Goal: Communication & Community: Answer question/provide support

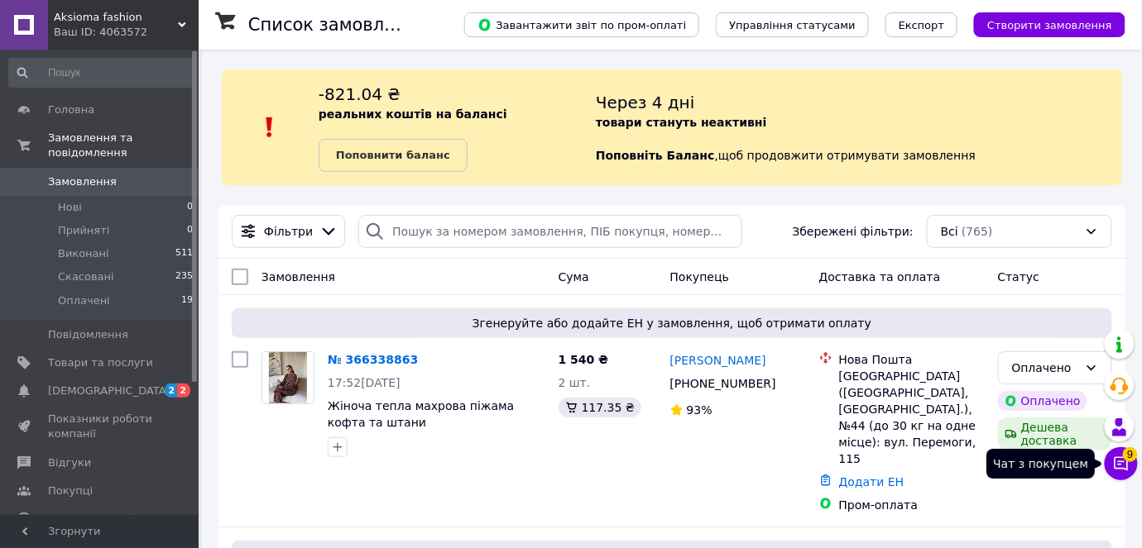
click at [1122, 468] on icon at bounding box center [1121, 464] width 14 height 14
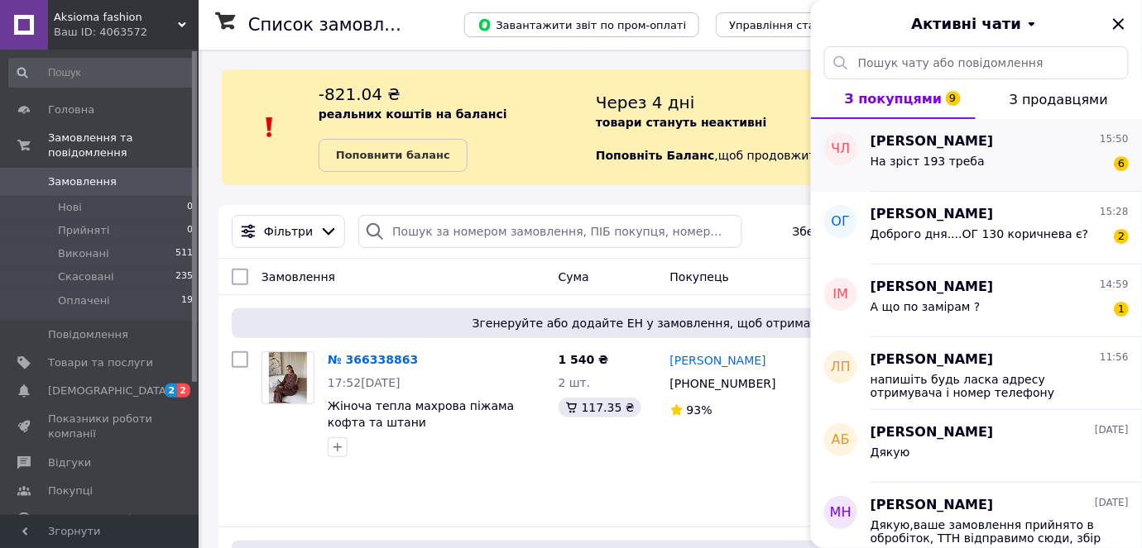
click at [1027, 162] on div "На зріст 193 треба 6" at bounding box center [999, 164] width 258 height 26
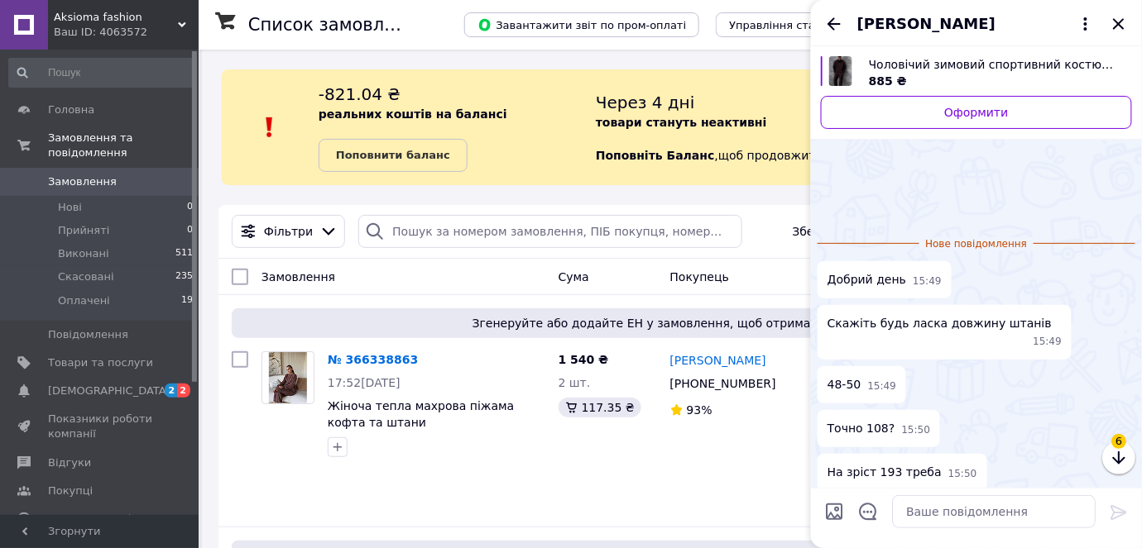
scroll to position [52, 0]
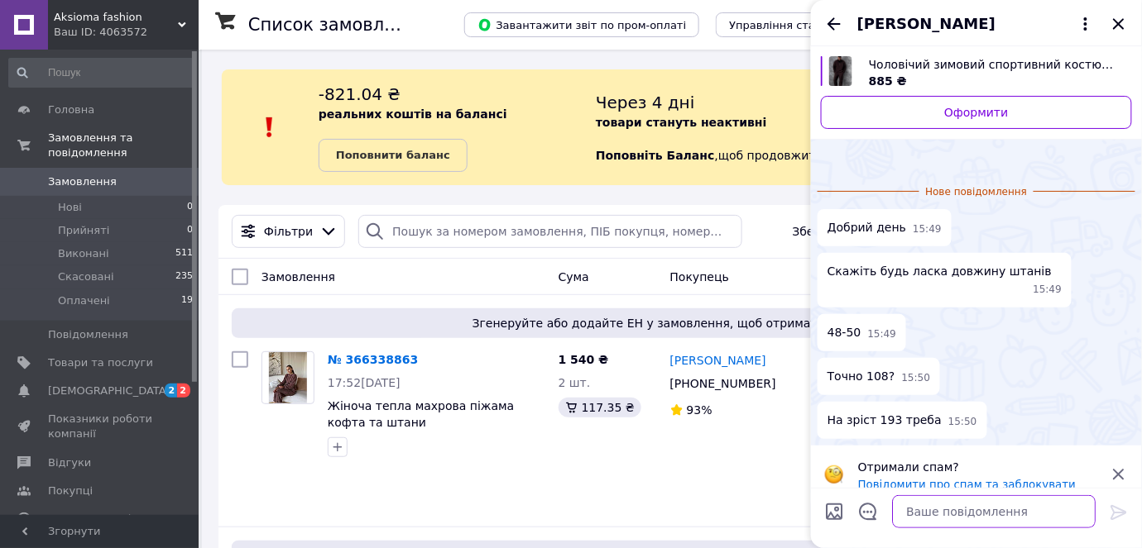
click at [969, 515] on textarea at bounding box center [993, 511] width 203 height 33
type textarea "так"
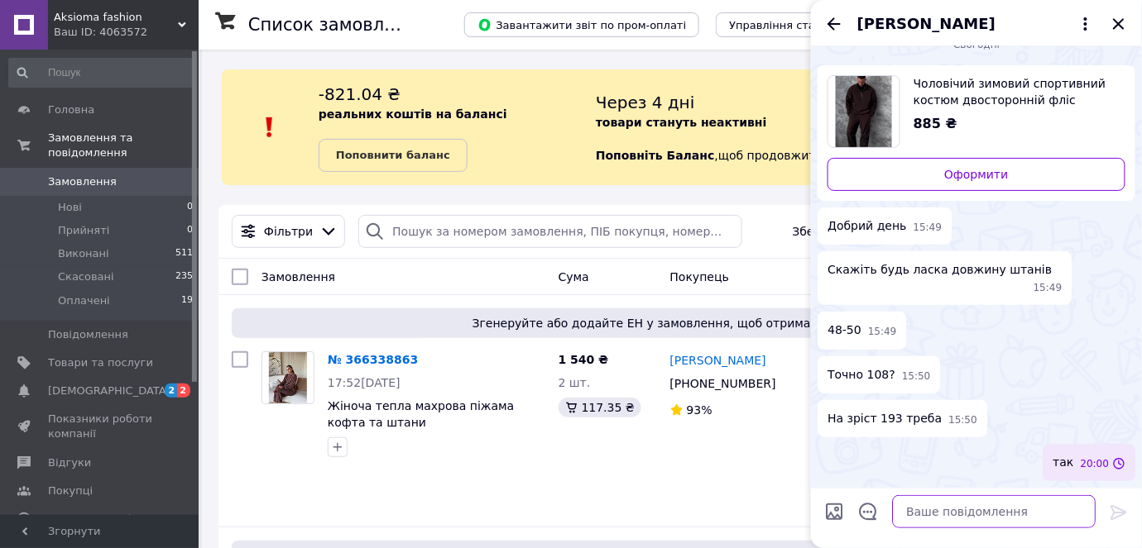
scroll to position [6, 0]
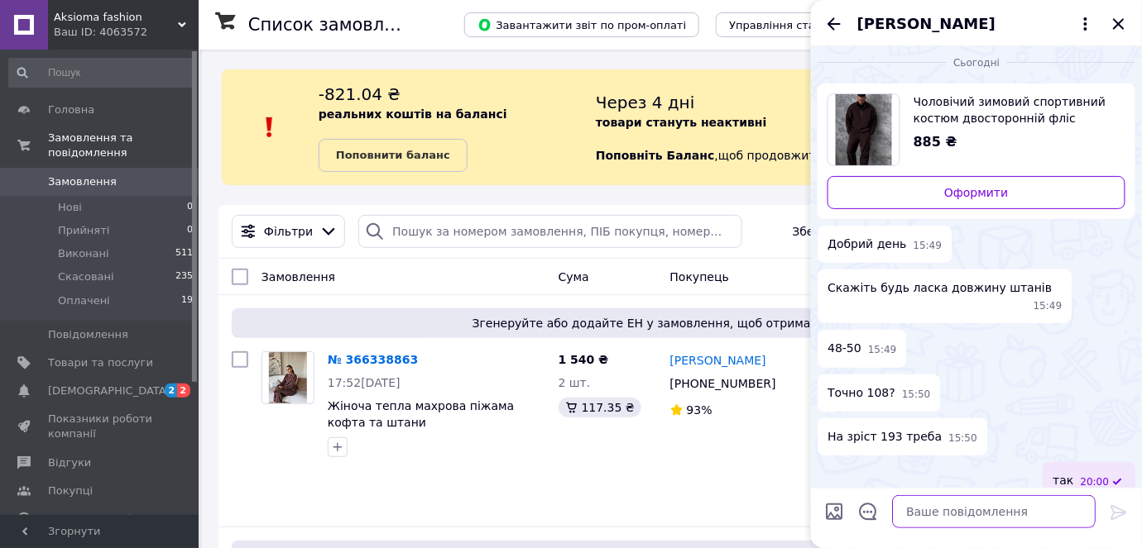
click at [976, 519] on textarea at bounding box center [993, 511] width 203 height 33
type textarea "добрий вечір"
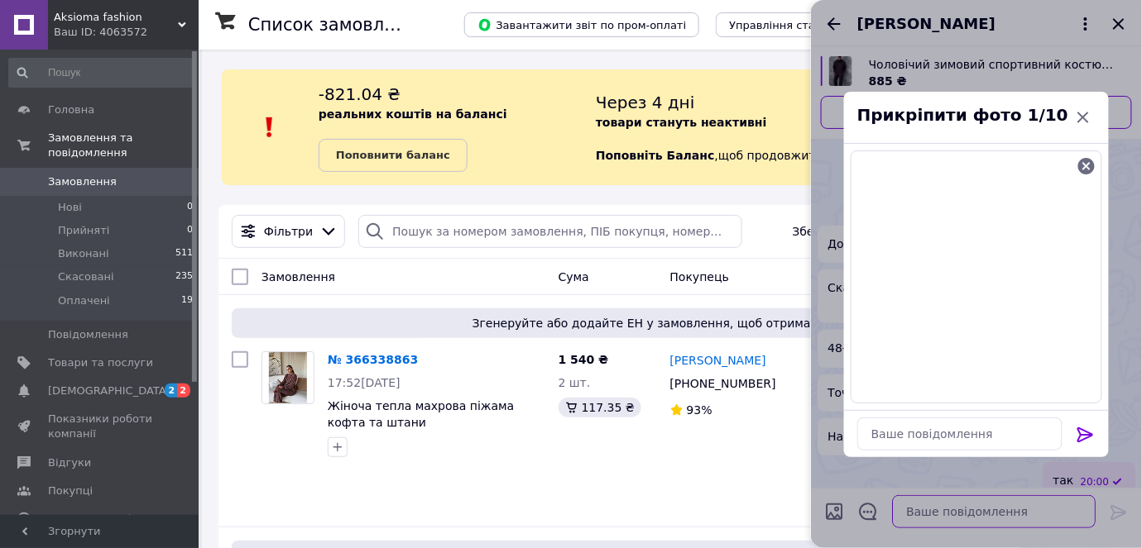
scroll to position [50, 0]
click at [1097, 436] on div at bounding box center [1085, 438] width 33 height 39
click at [1087, 436] on icon at bounding box center [1085, 435] width 20 height 20
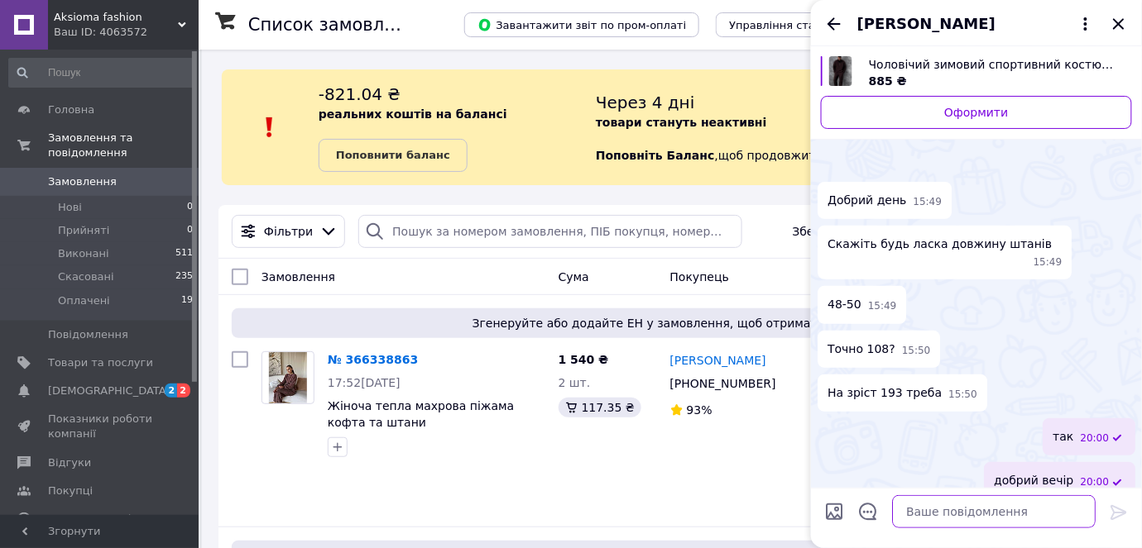
click at [1022, 517] on textarea at bounding box center [993, 511] width 203 height 33
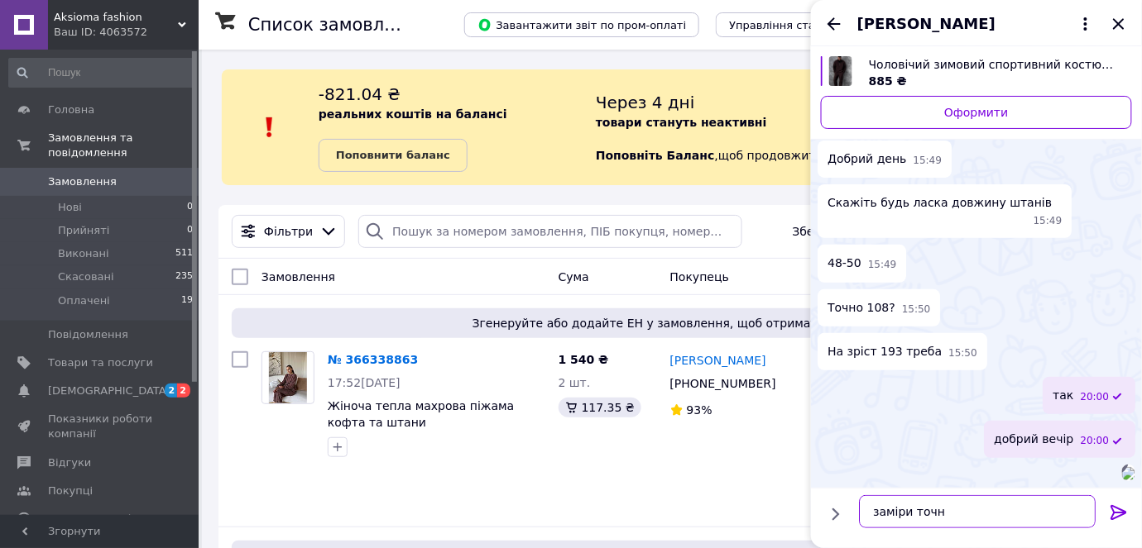
type textarea "заміри точні"
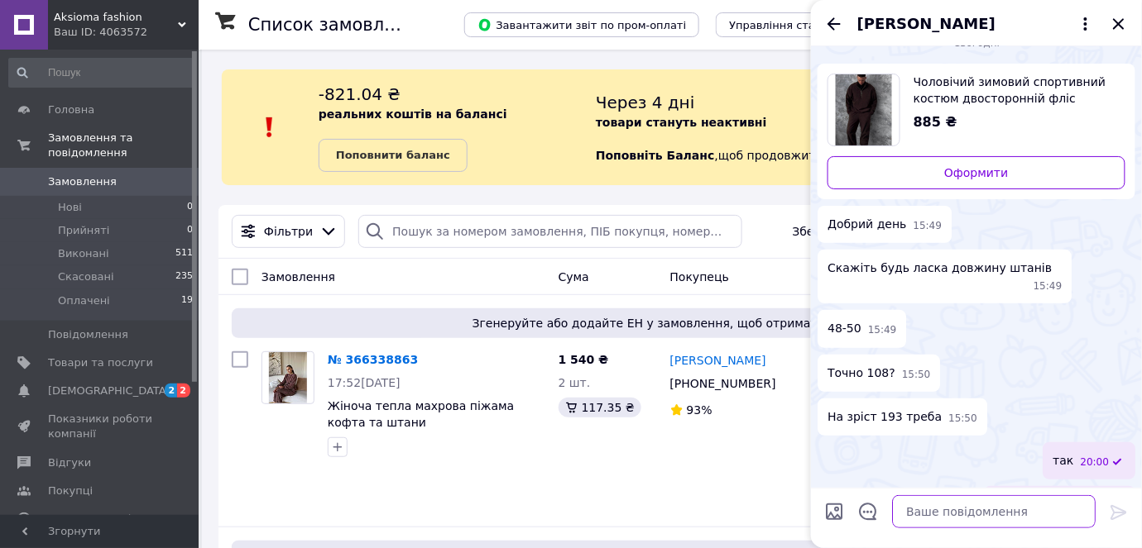
scroll to position [149, 0]
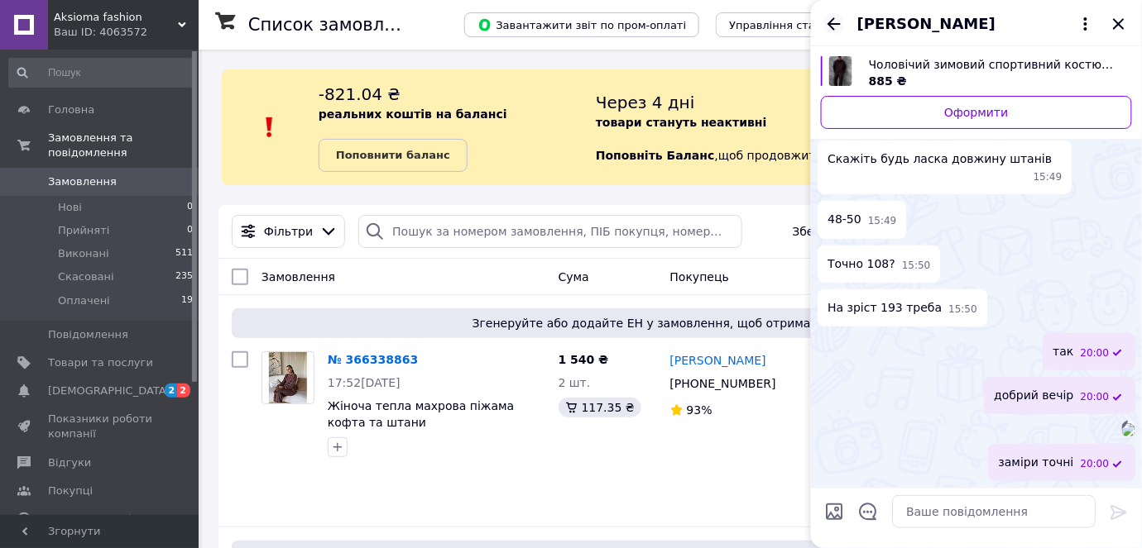
click at [831, 27] on icon "Назад" at bounding box center [833, 23] width 13 height 12
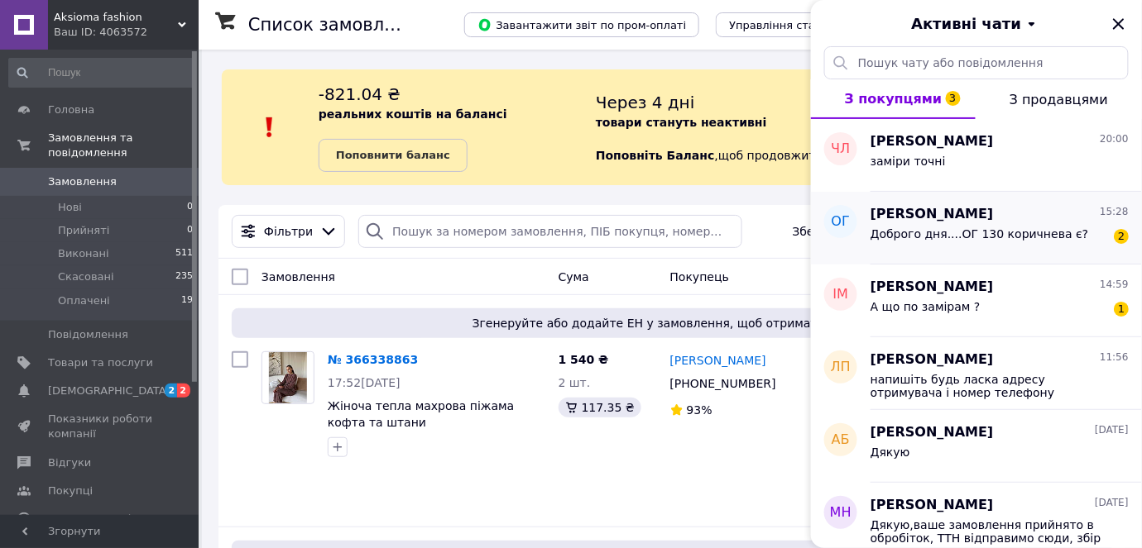
click at [960, 242] on div "Доброго дня....ОГ 130 коричнева є?" at bounding box center [979, 238] width 218 height 23
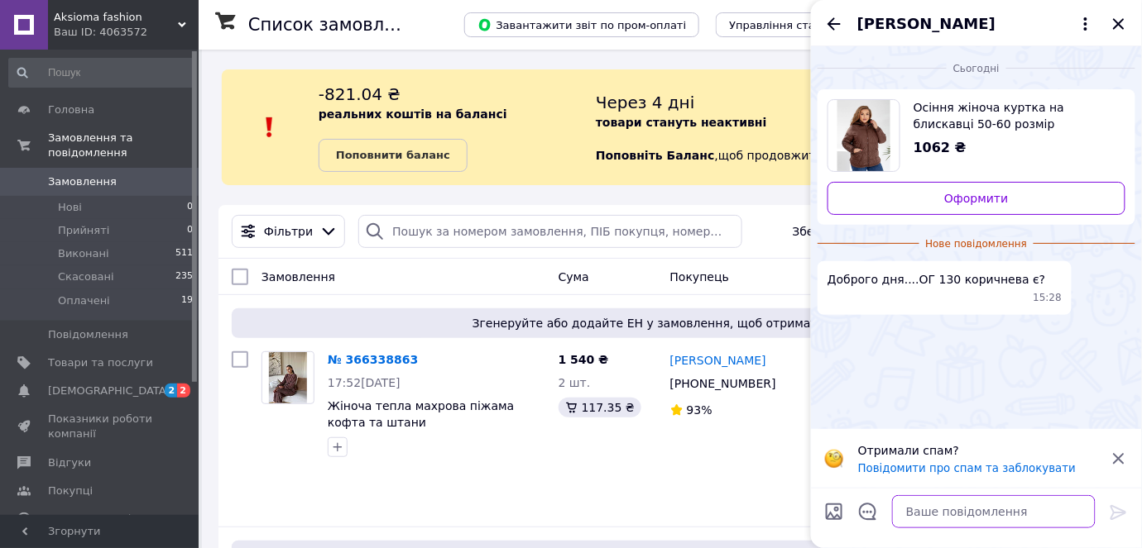
click at [941, 512] on textarea at bounding box center [993, 511] width 203 height 33
type textarea "добрий вечір"
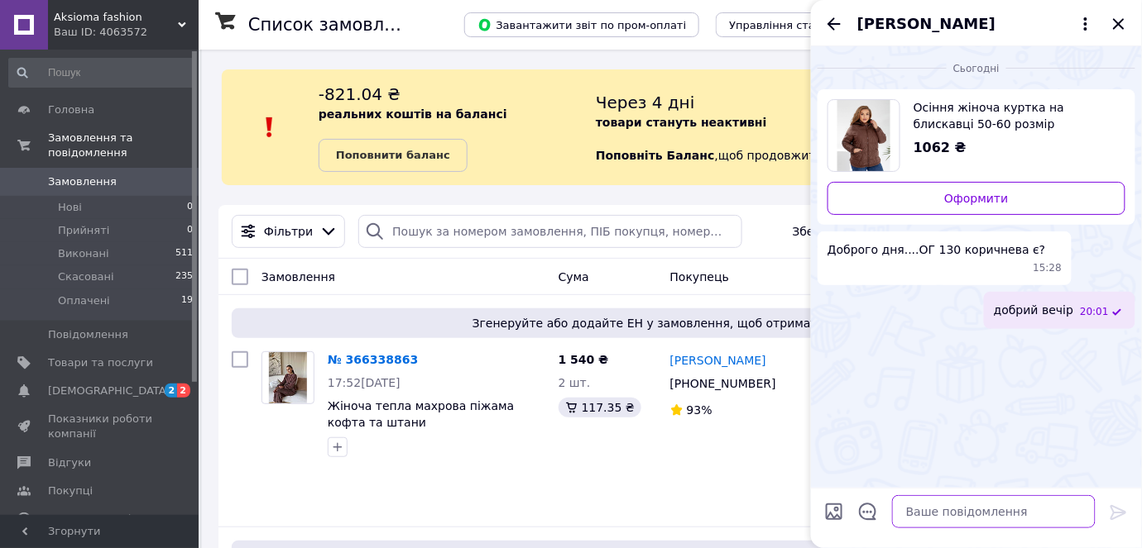
click at [1046, 517] on textarea at bounding box center [993, 511] width 203 height 33
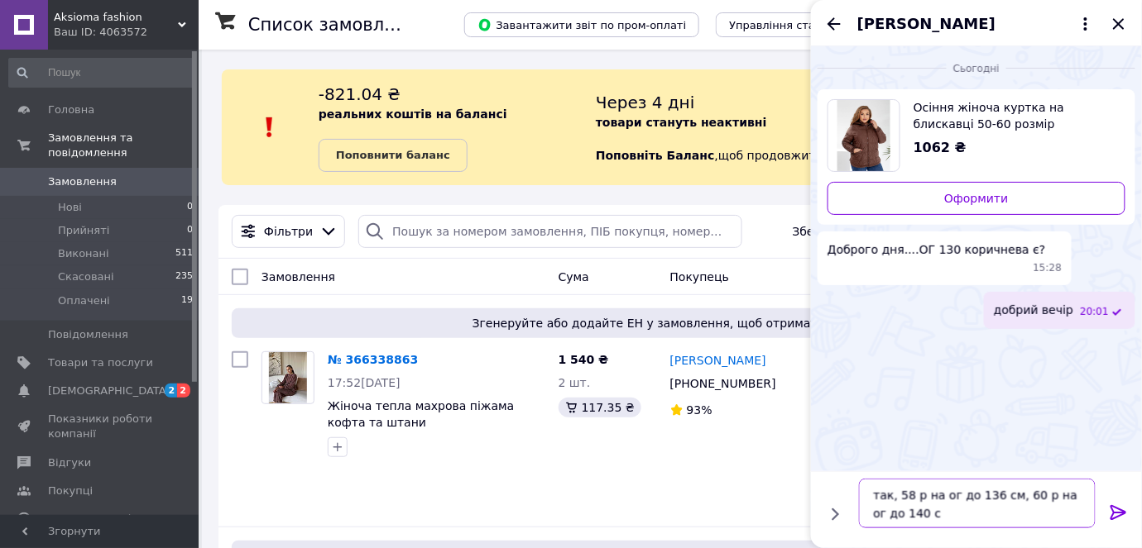
type textarea "так, 58 р на ог до 136 см, 60 р на ог до 140 см"
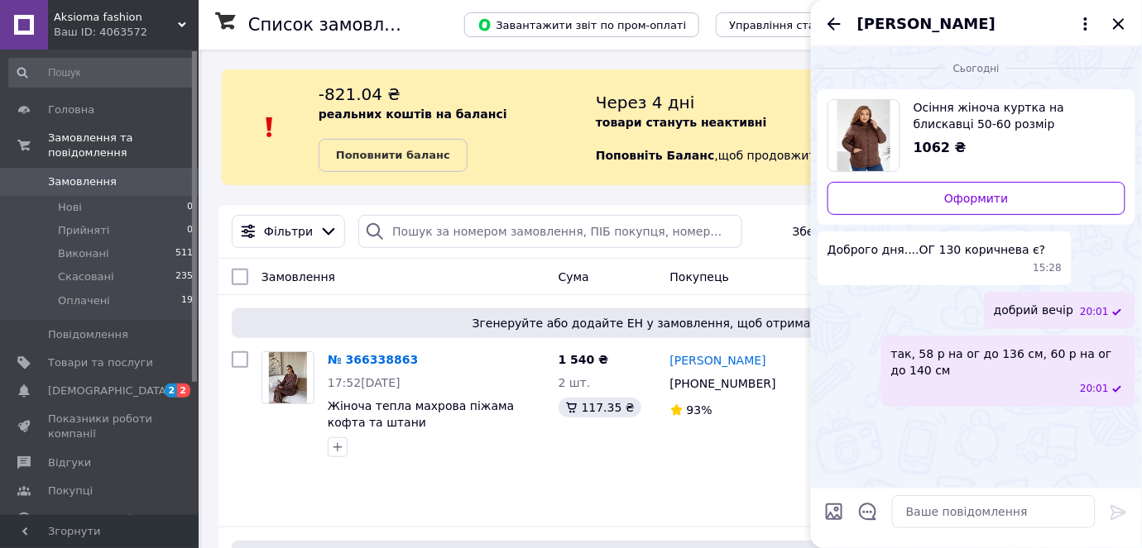
click at [826, 27] on icon "Назад" at bounding box center [834, 24] width 20 height 20
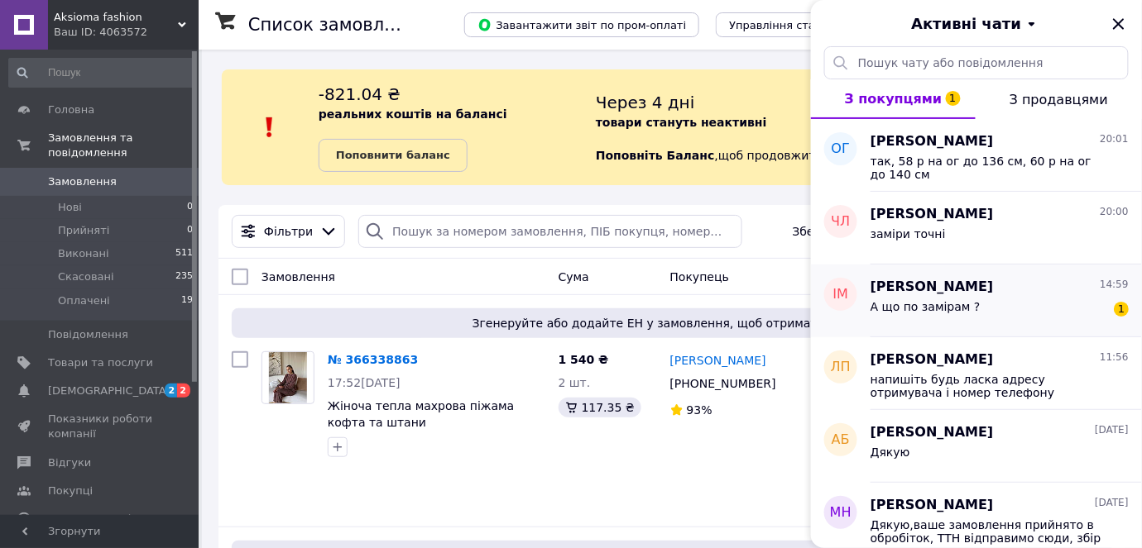
click at [963, 309] on span "А що по замірам ?" at bounding box center [925, 306] width 110 height 13
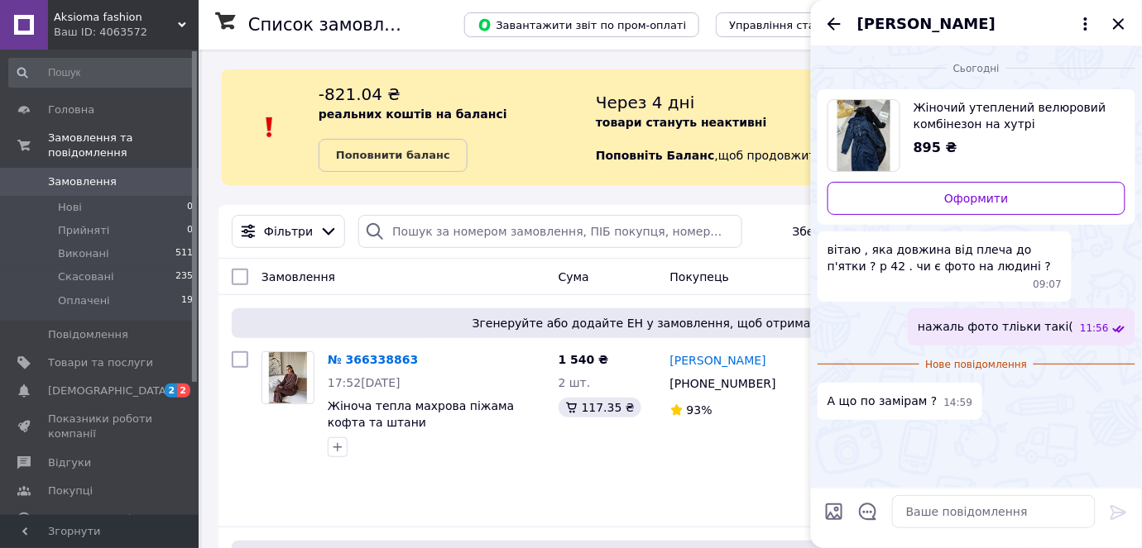
click at [874, 132] on img "Переглянути товар" at bounding box center [864, 135] width 54 height 71
click at [922, 511] on textarea at bounding box center [993, 511] width 203 height 33
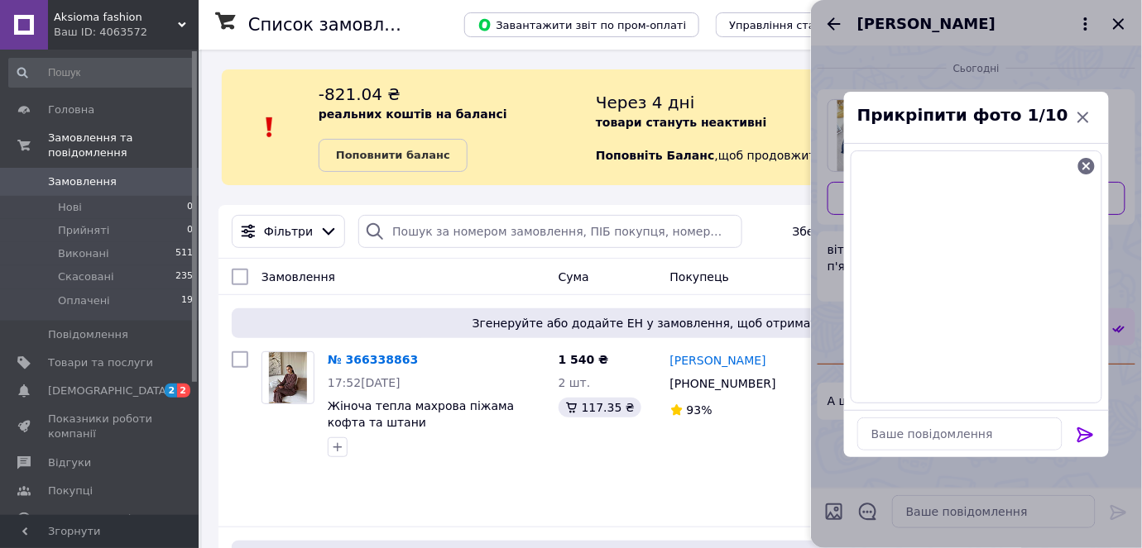
click at [1085, 430] on icon at bounding box center [1085, 435] width 16 height 15
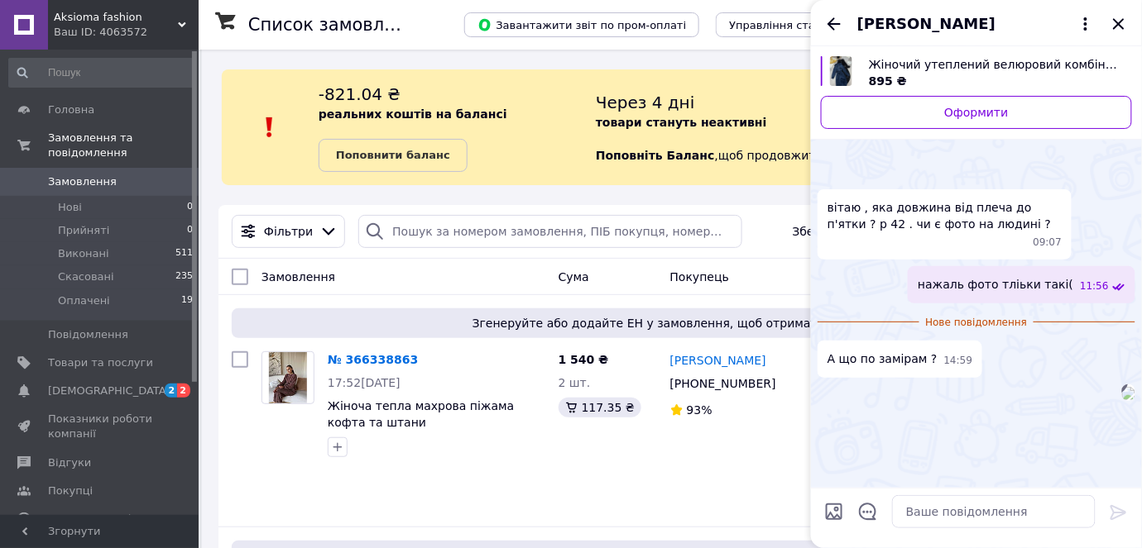
scroll to position [150, 0]
click at [98, 356] on span "Товари та послуги" at bounding box center [100, 363] width 105 height 15
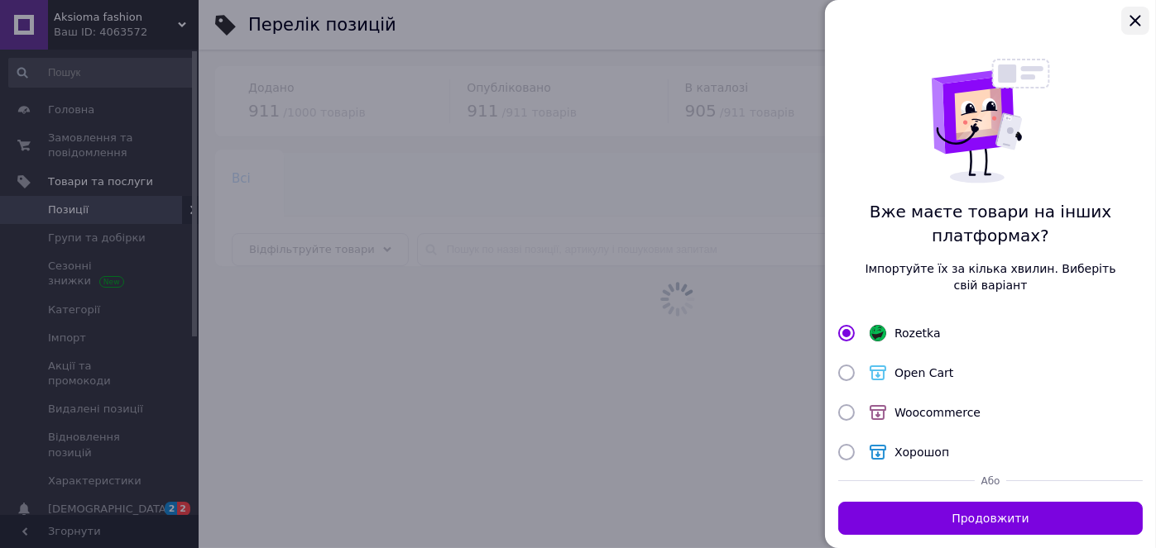
click at [1132, 22] on icon "Закрыть" at bounding box center [1134, 20] width 11 height 11
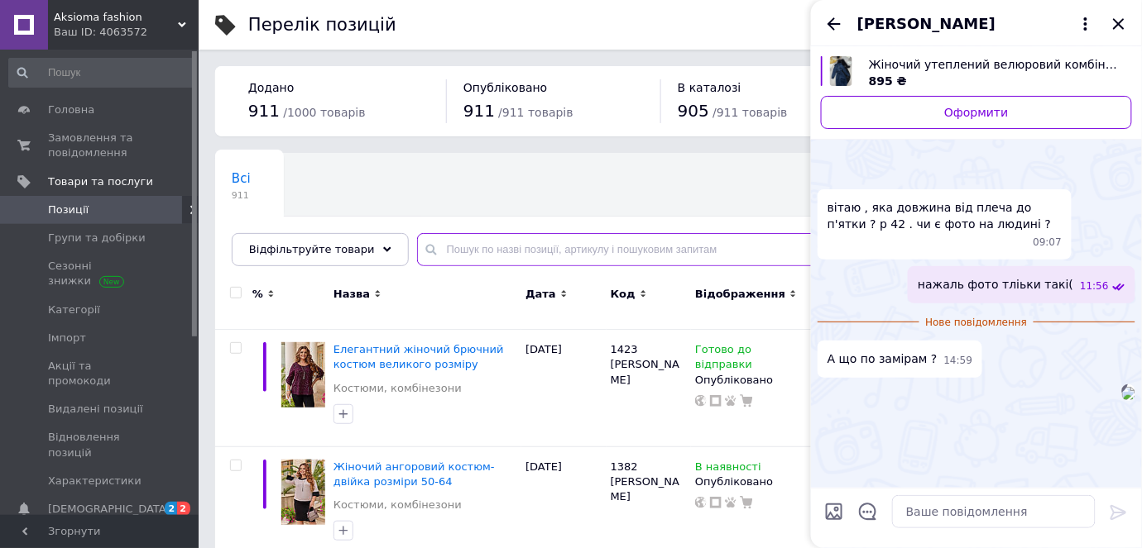
click at [475, 252] on input "text" at bounding box center [763, 249] width 692 height 33
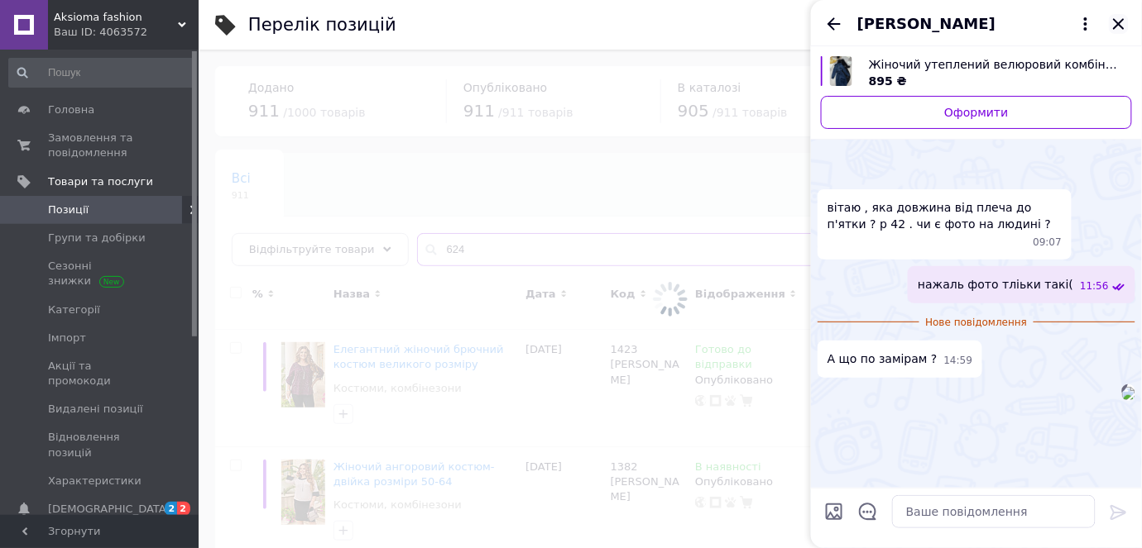
type input "624"
click at [1118, 26] on icon "Закрити" at bounding box center [1118, 24] width 20 height 20
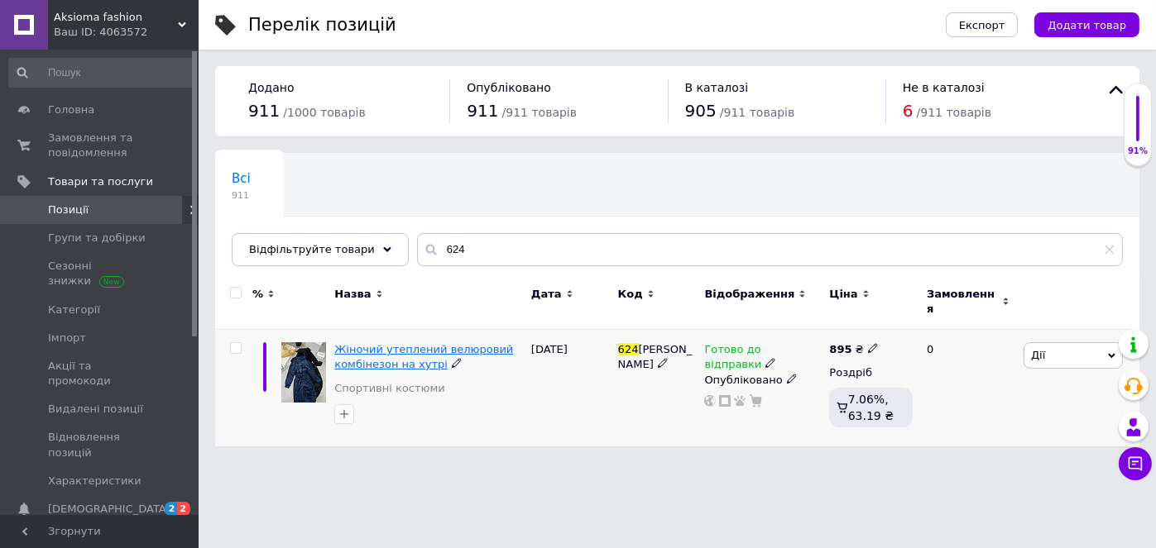
click at [421, 347] on span "Жіночий утеплений велюровий комбінезон на хутрі" at bounding box center [423, 356] width 179 height 27
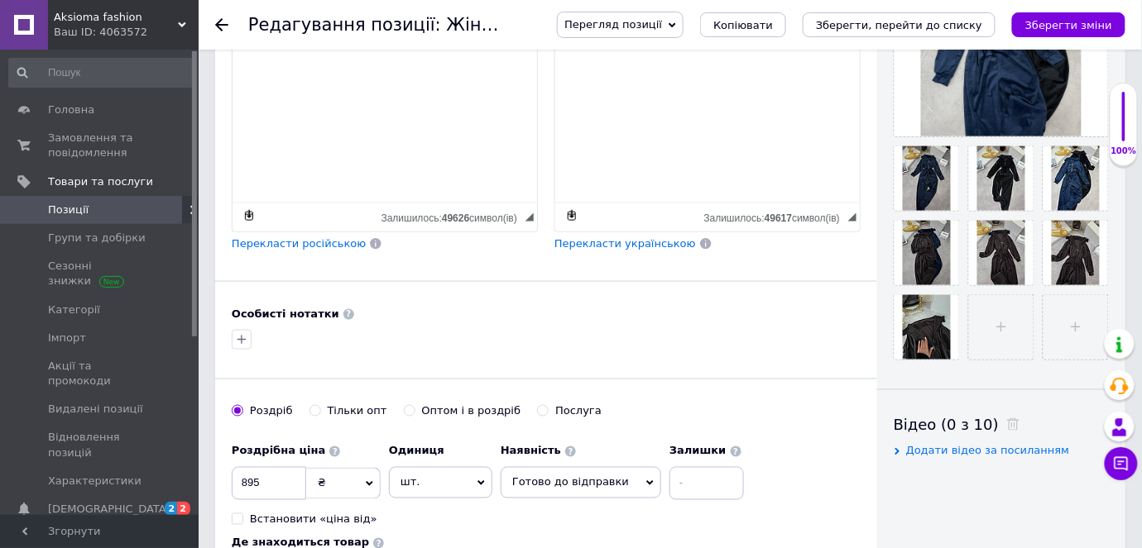
scroll to position [490, 0]
click at [1012, 359] on input "file" at bounding box center [1001, 326] width 65 height 65
click at [73, 502] on span "[DEMOGRAPHIC_DATA]" at bounding box center [109, 509] width 122 height 15
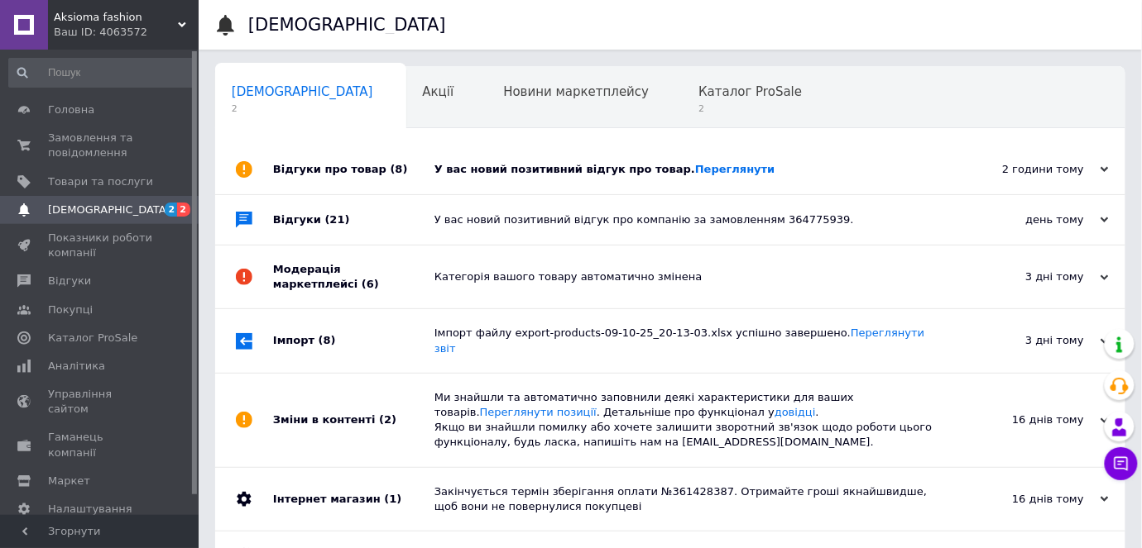
click at [551, 174] on div "У вас новий позитивний відгук про товар. [GEOGRAPHIC_DATA]" at bounding box center [688, 169] width 509 height 15
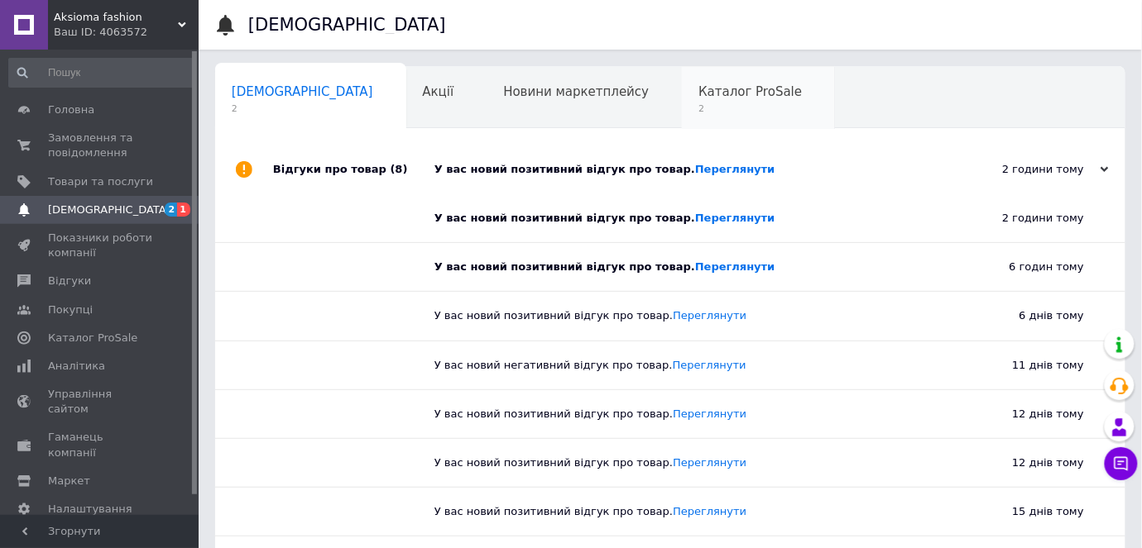
click at [698, 87] on span "Каталог ProSale" at bounding box center [749, 91] width 103 height 15
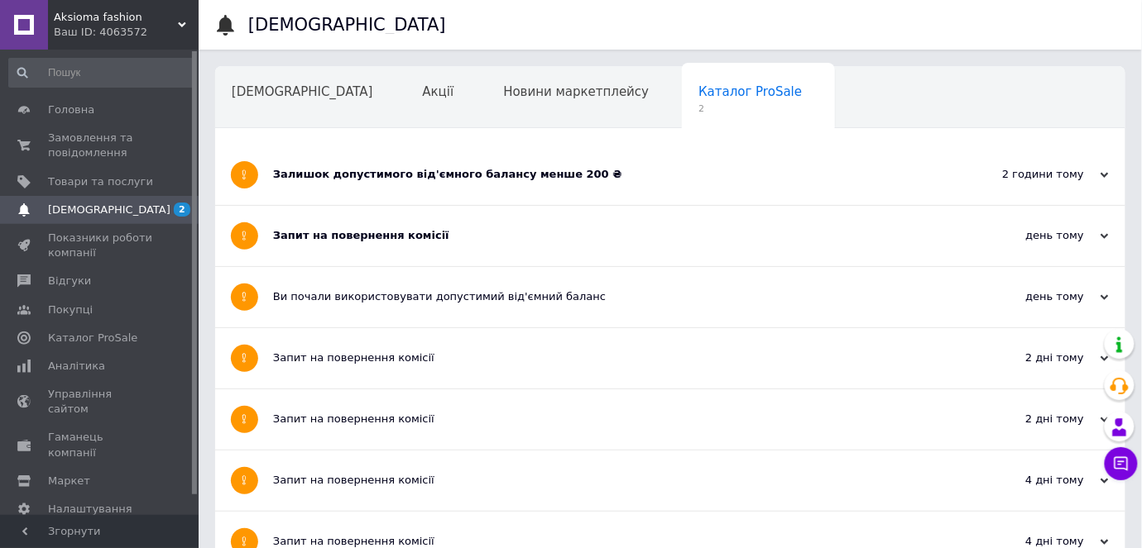
drag, startPoint x: 457, startPoint y: 232, endPoint x: 437, endPoint y: 184, distance: 53.0
click at [457, 232] on div "Запит на повернення комісії" at bounding box center [608, 235] width 670 height 15
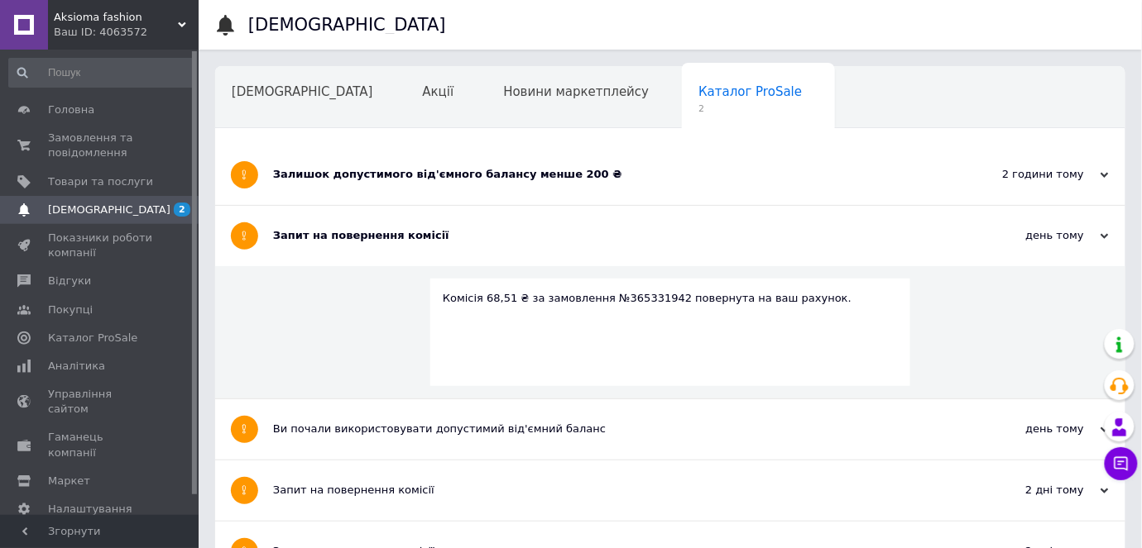
click at [437, 182] on div "Залишок допустимого від'ємного балансу менше 200 ₴" at bounding box center [608, 174] width 670 height 15
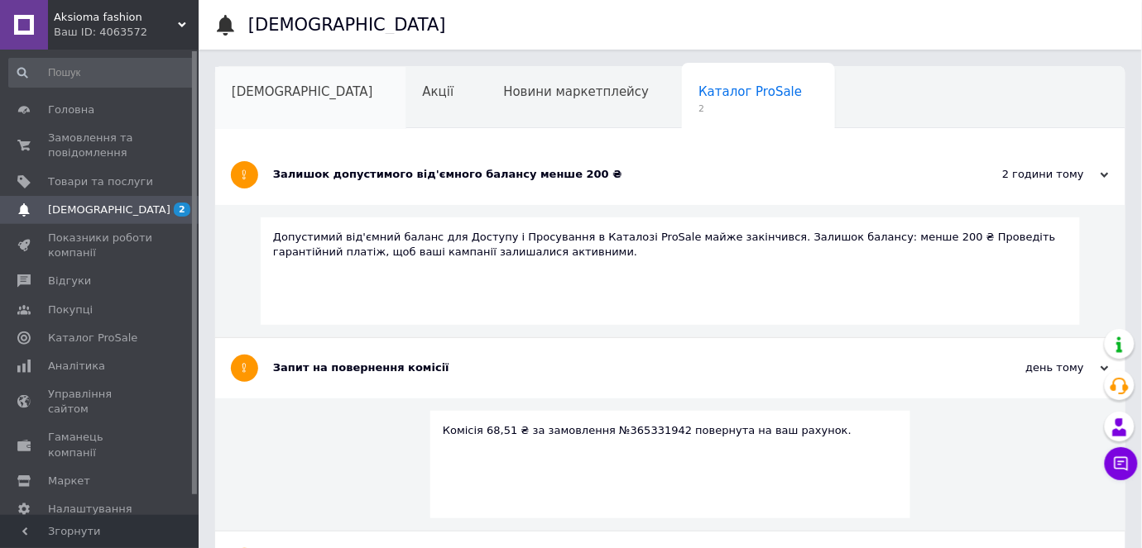
click at [261, 84] on span "[DEMOGRAPHIC_DATA]" at bounding box center [302, 91] width 141 height 15
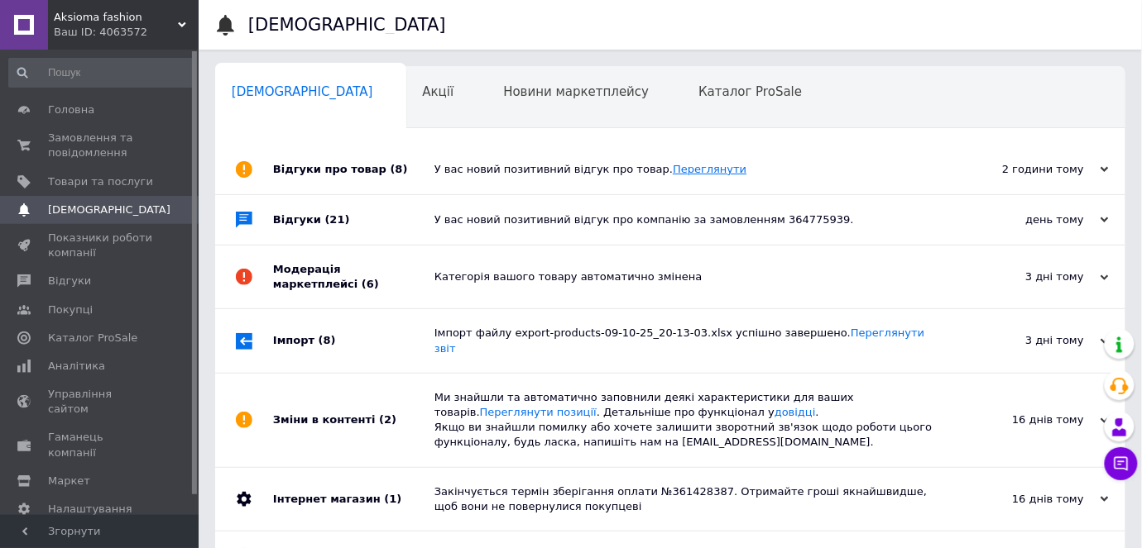
click at [673, 170] on link "Переглянути" at bounding box center [710, 169] width 74 height 12
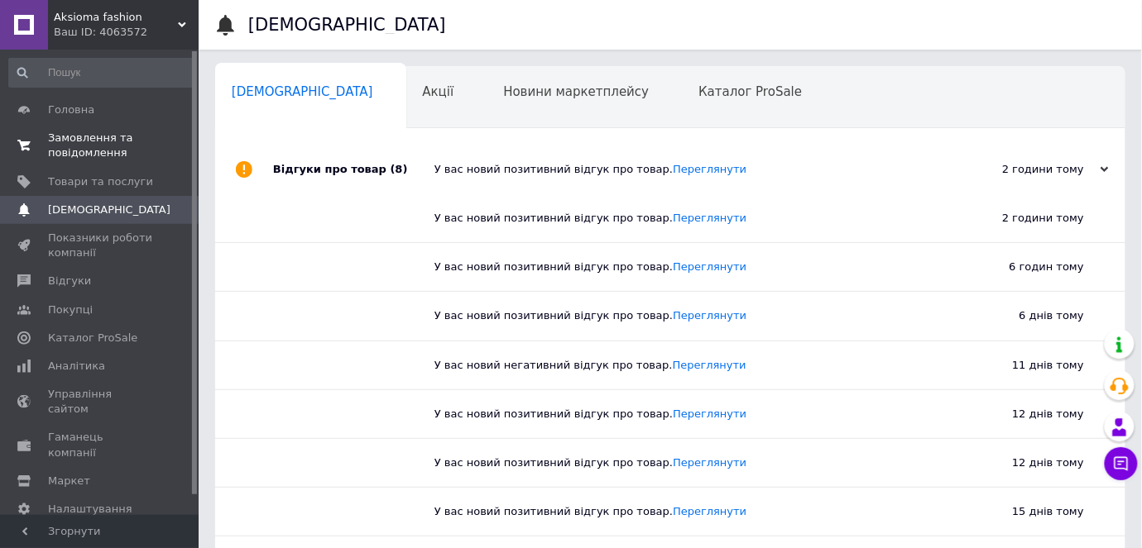
click at [78, 151] on span "Замовлення та повідомлення" at bounding box center [100, 146] width 105 height 30
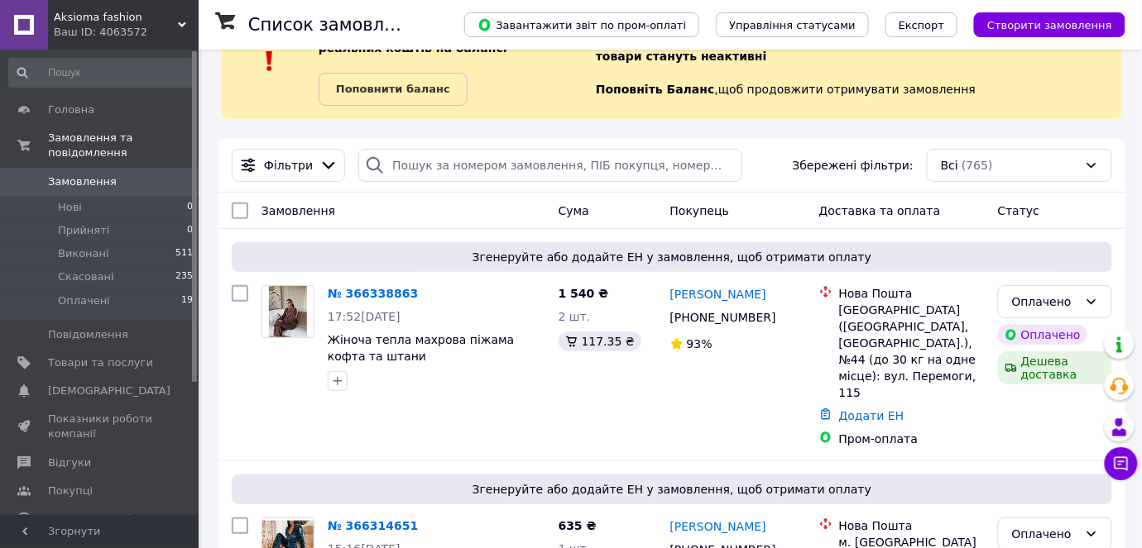
scroll to position [122, 0]
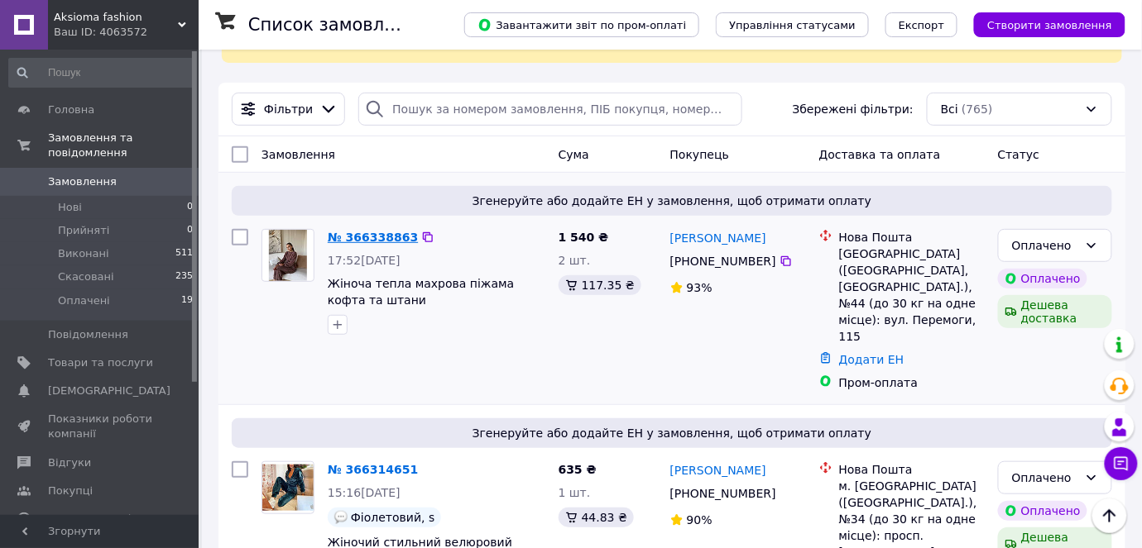
click at [346, 237] on link "№ 366338863" at bounding box center [373, 237] width 90 height 13
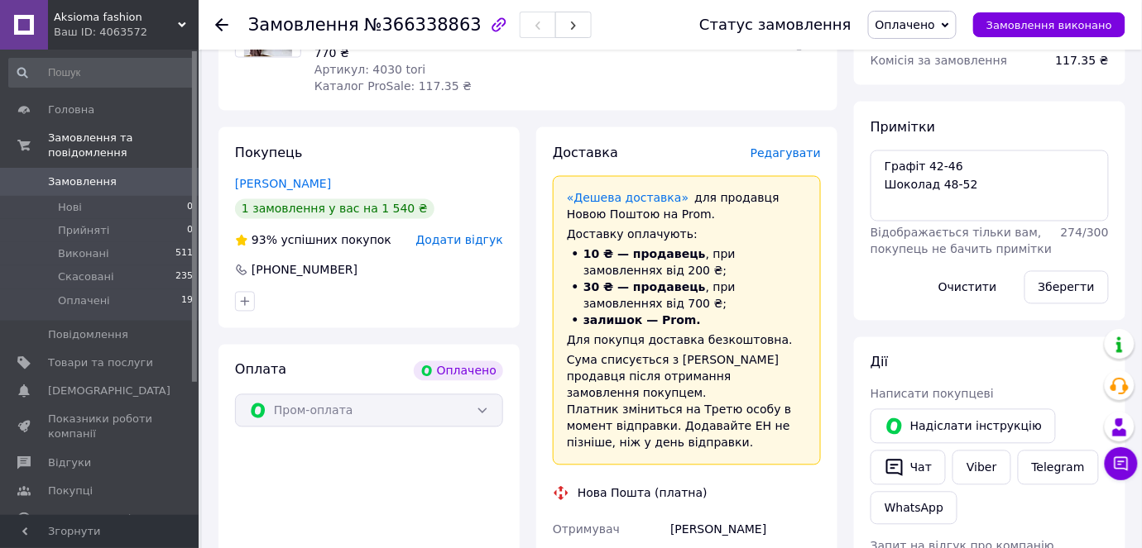
scroll to position [342, 0]
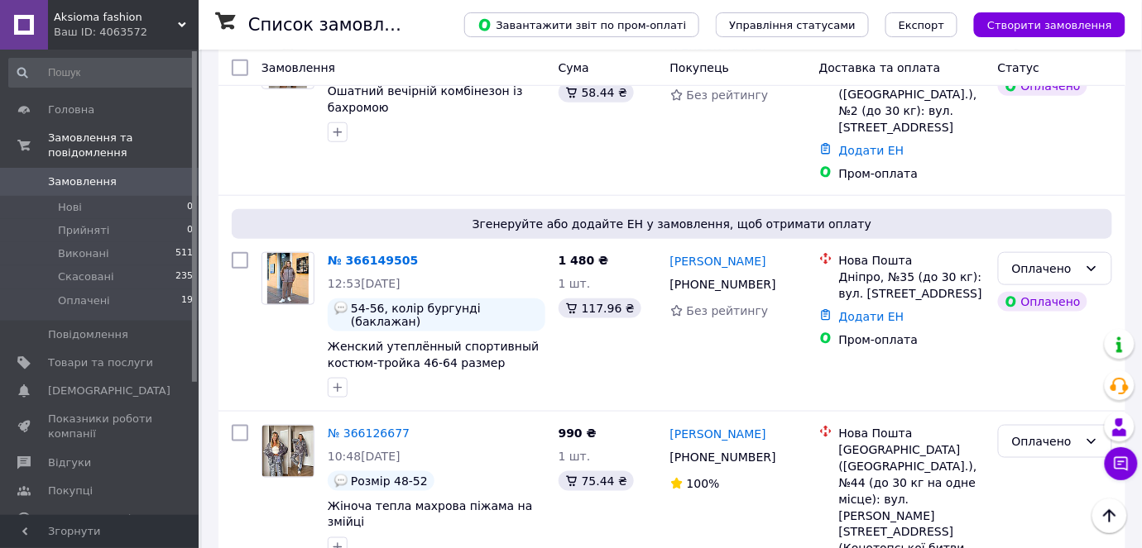
scroll to position [2083, 0]
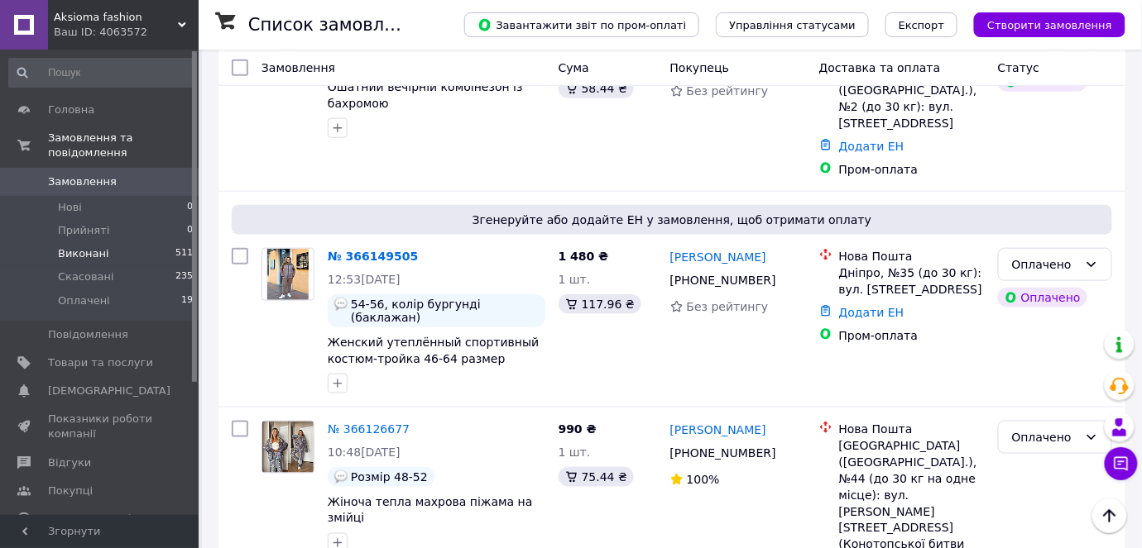
click at [99, 247] on span "Виконані" at bounding box center [83, 254] width 51 height 15
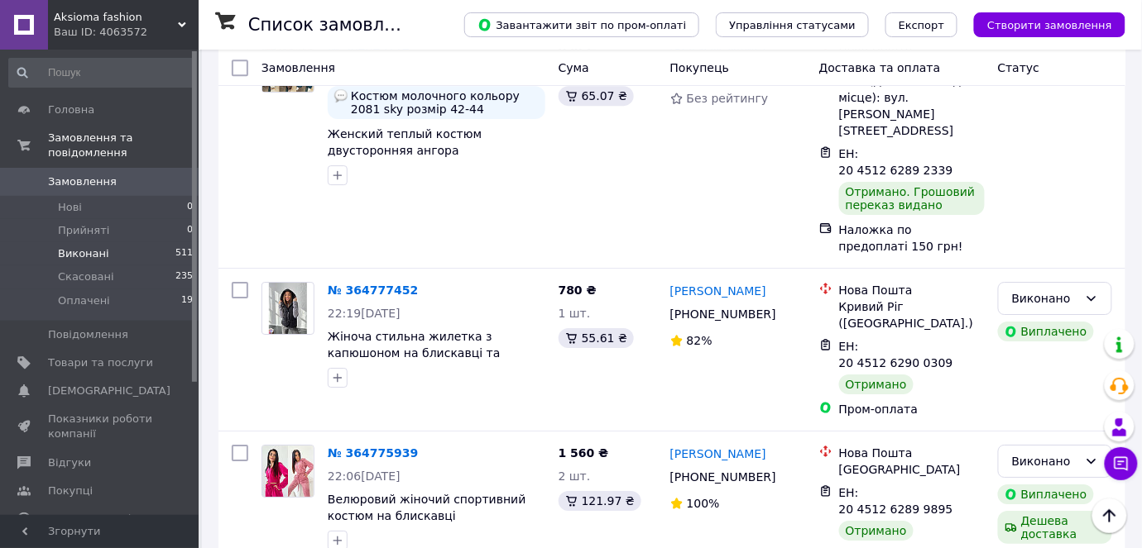
scroll to position [3175, 0]
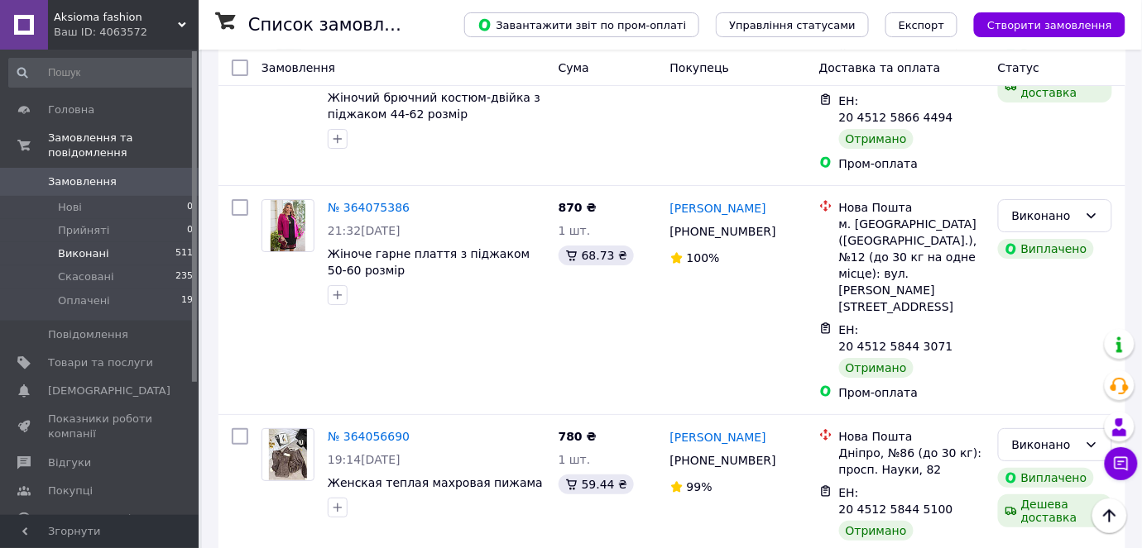
scroll to position [3360, 0]
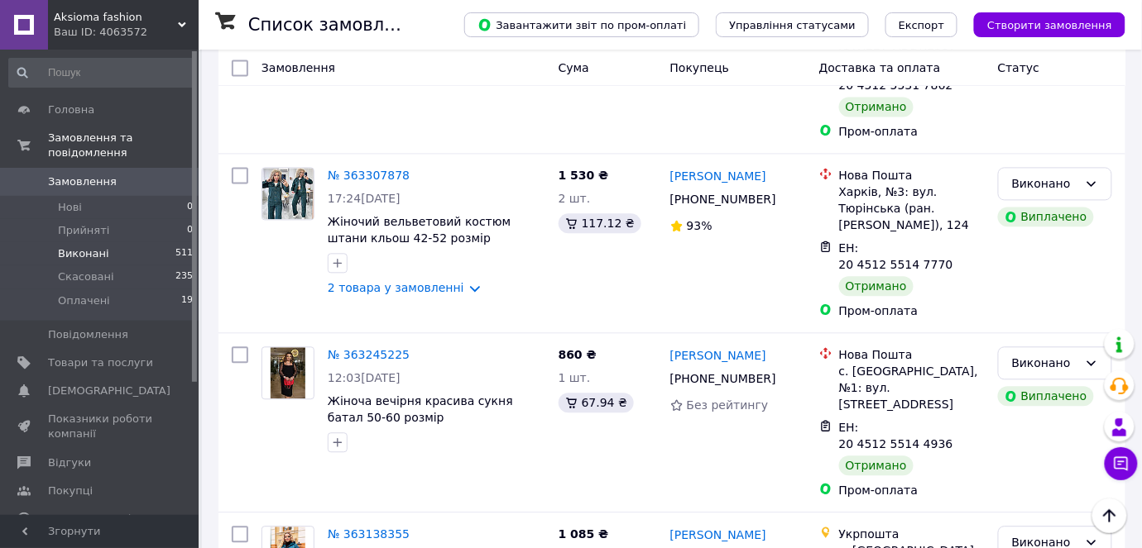
scroll to position [2555, 0]
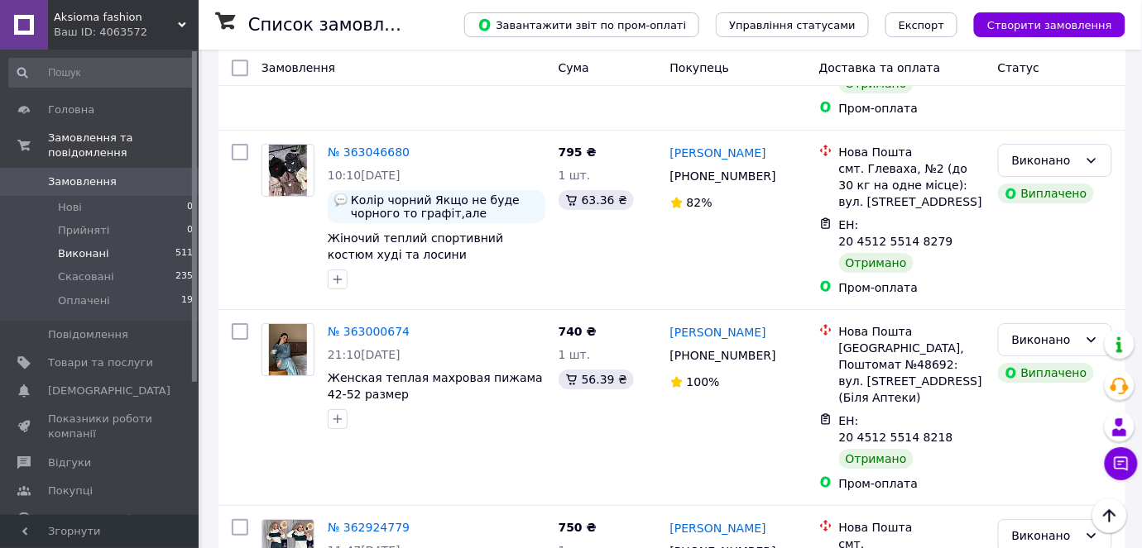
scroll to position [3413, 0]
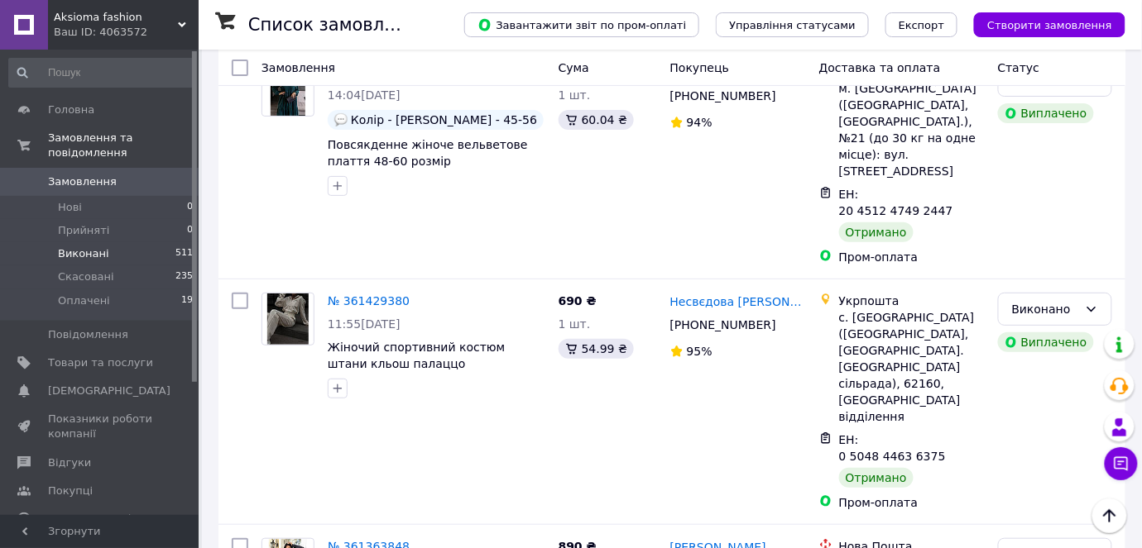
scroll to position [3529, 0]
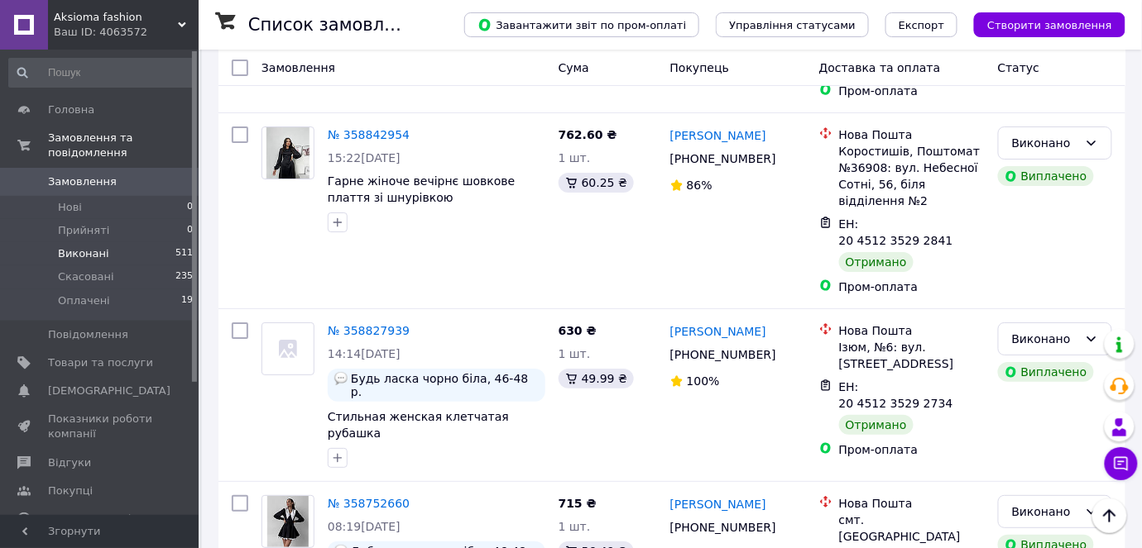
scroll to position [3367, 0]
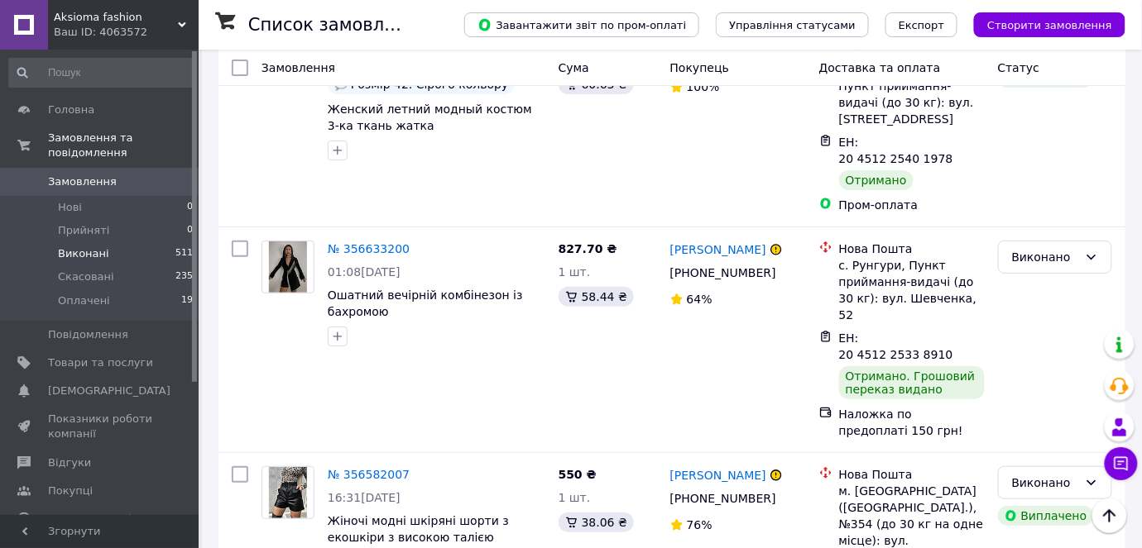
scroll to position [3465, 0]
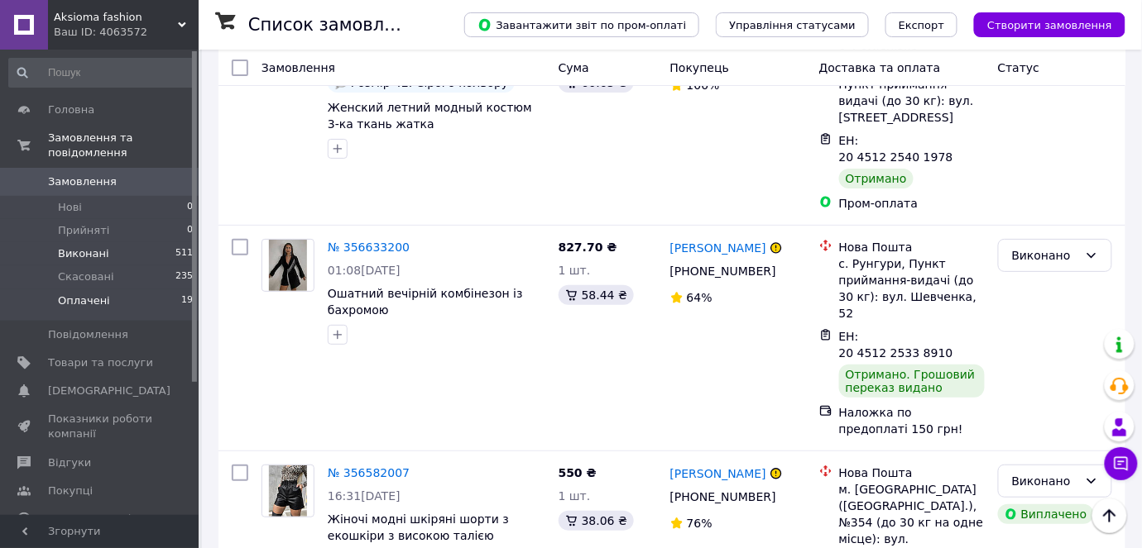
click at [101, 294] on span "Оплачені" at bounding box center [84, 301] width 52 height 15
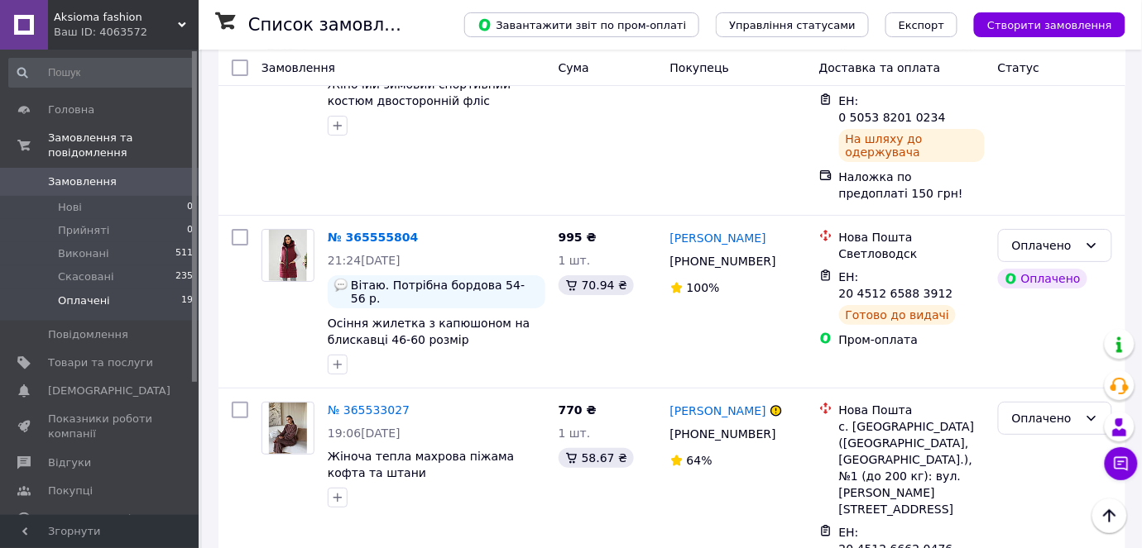
scroll to position [3445, 0]
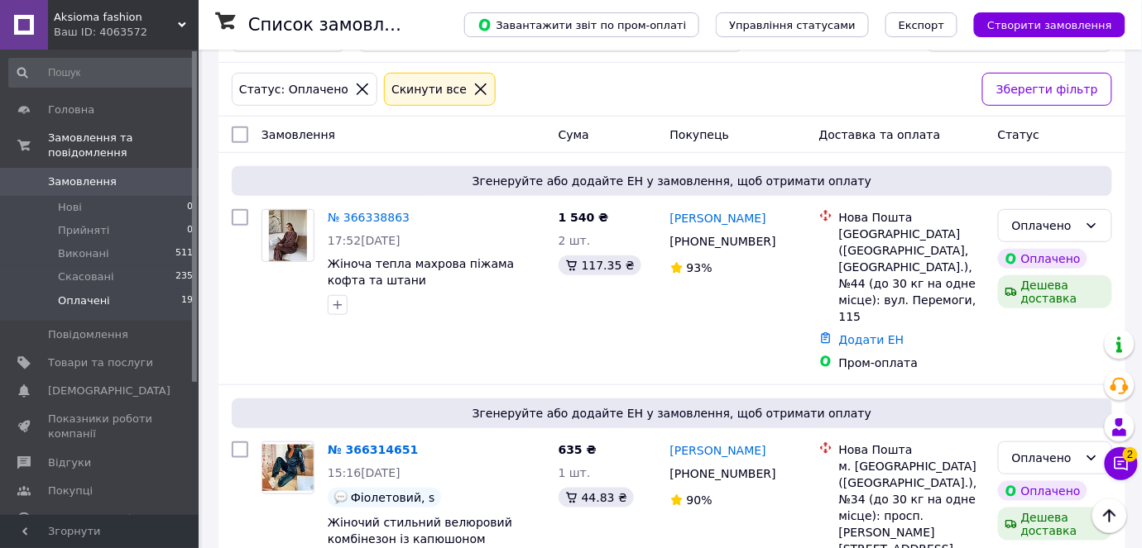
scroll to position [136, 0]
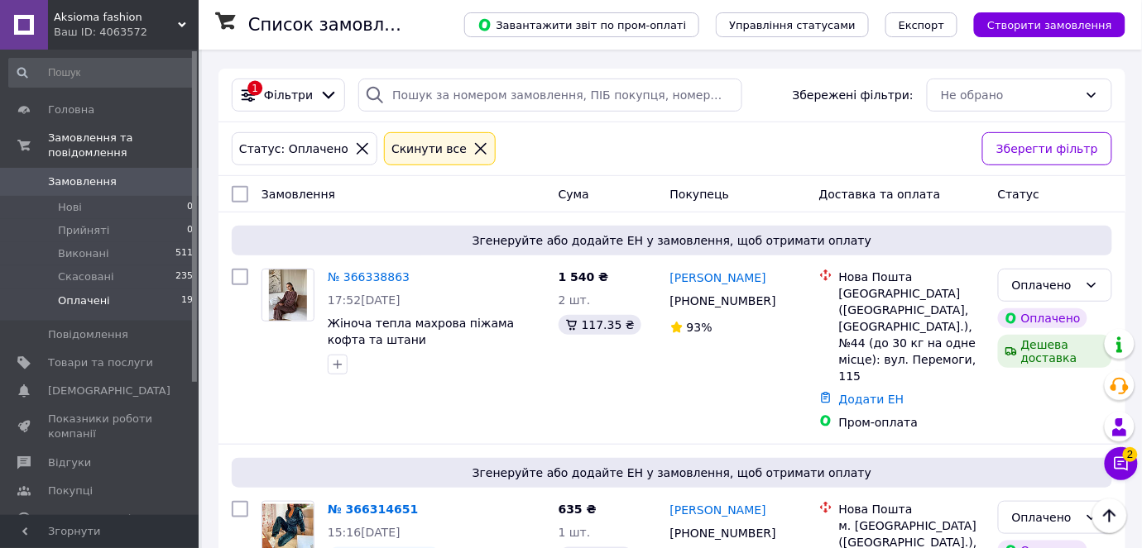
click at [1135, 466] on button "Чат з покупцем 2" at bounding box center [1120, 464] width 33 height 33
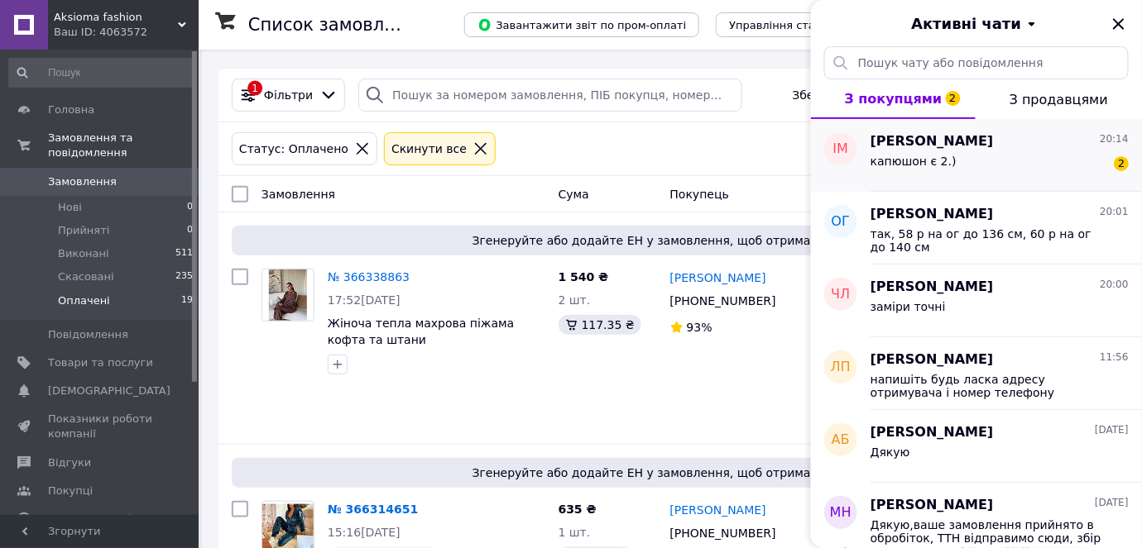
click at [974, 164] on div "капюшон є 2.) 2" at bounding box center [999, 164] width 258 height 26
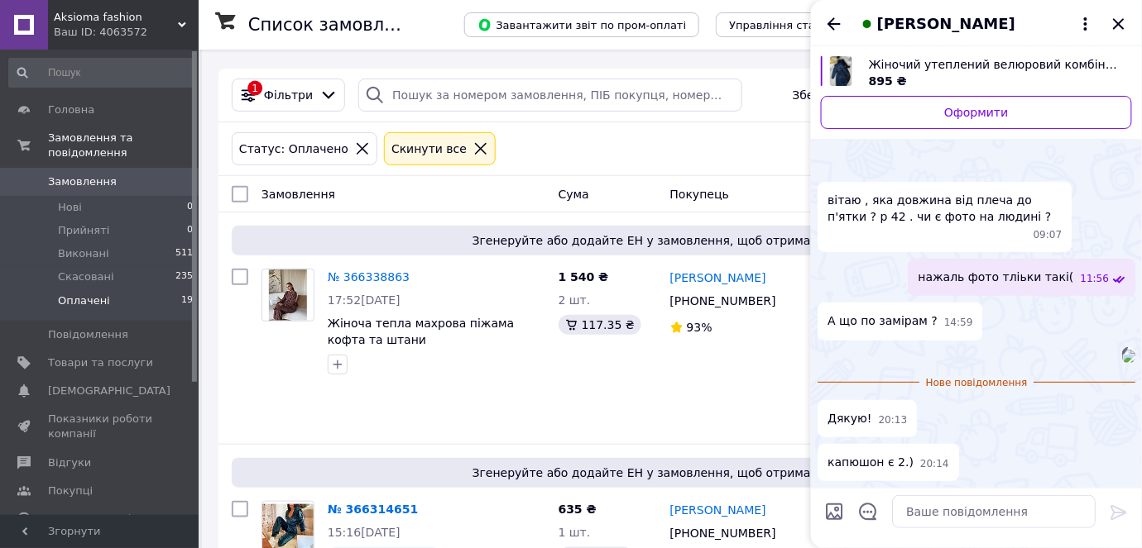
scroll to position [115, 0]
click at [1122, 363] on img at bounding box center [1128, 356] width 13 height 13
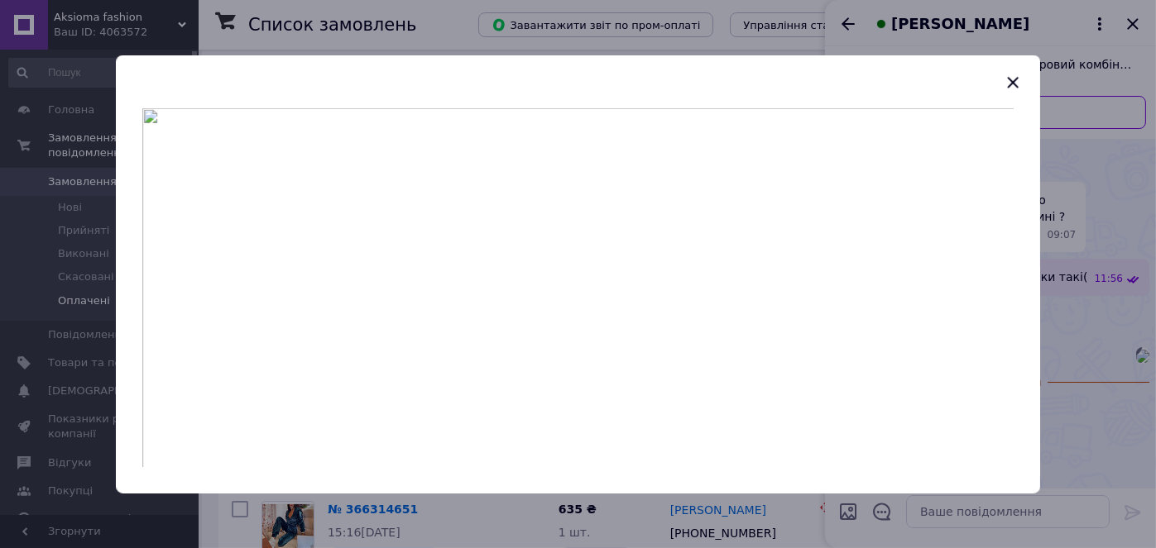
click at [1085, 217] on div at bounding box center [578, 274] width 1156 height 548
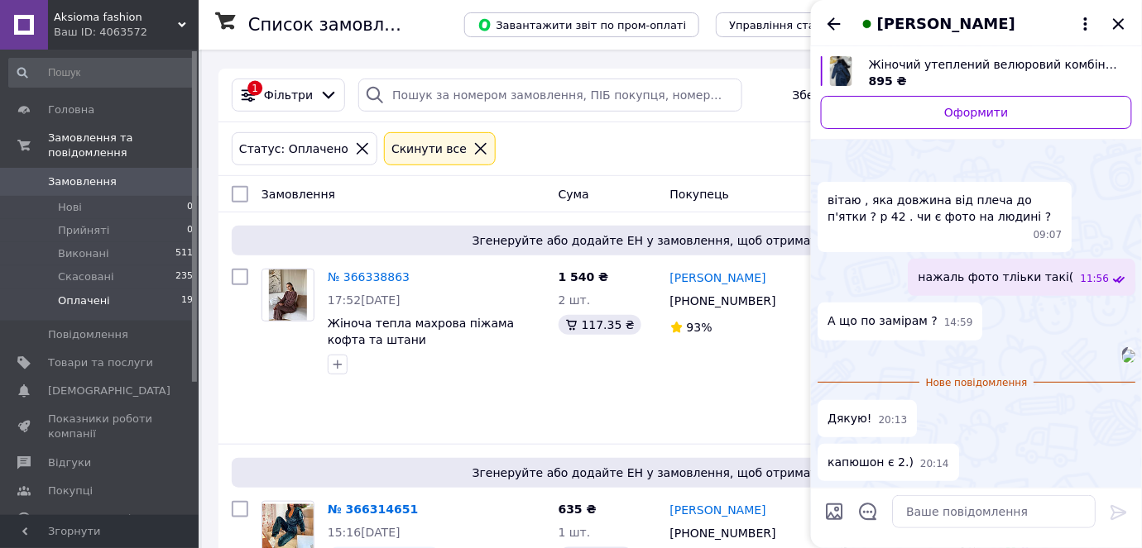
scroll to position [238, 0]
click at [993, 511] on textarea at bounding box center [993, 511] width 203 height 33
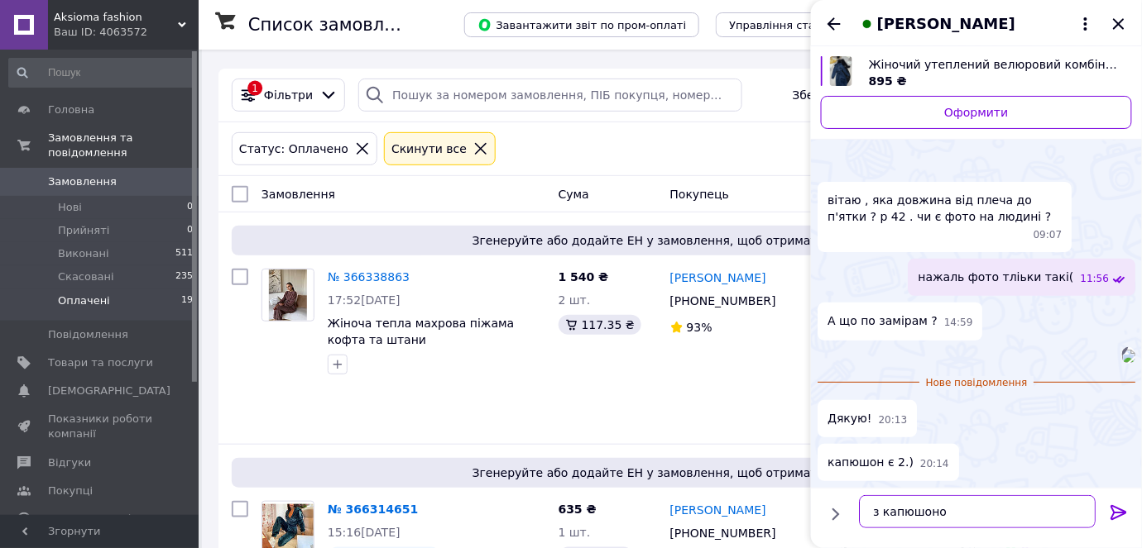
type textarea "з капюшоном"
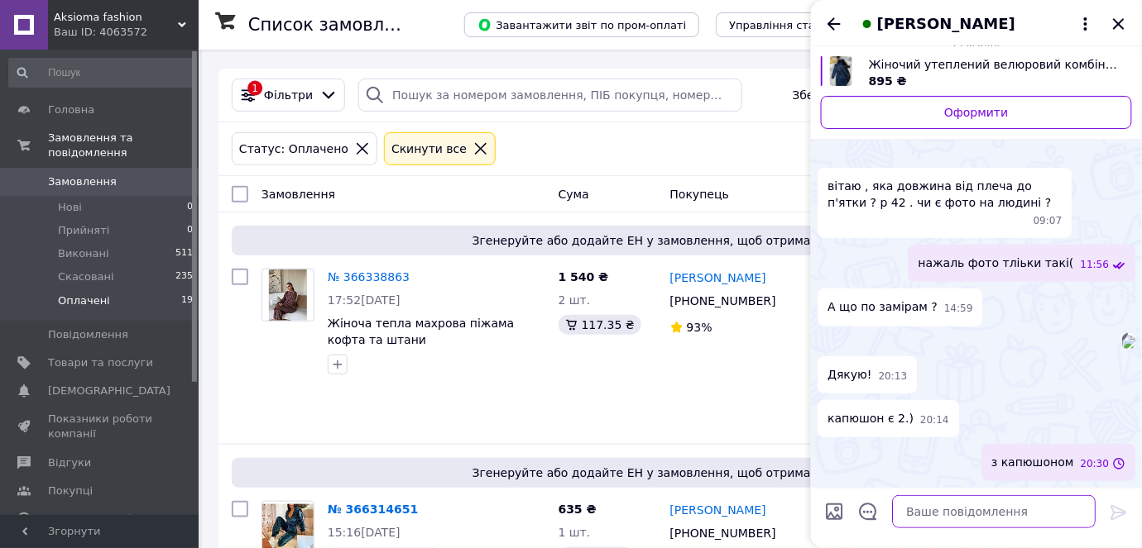
scroll to position [251, 0]
click at [1113, 28] on icon "Закрити" at bounding box center [1118, 23] width 11 height 11
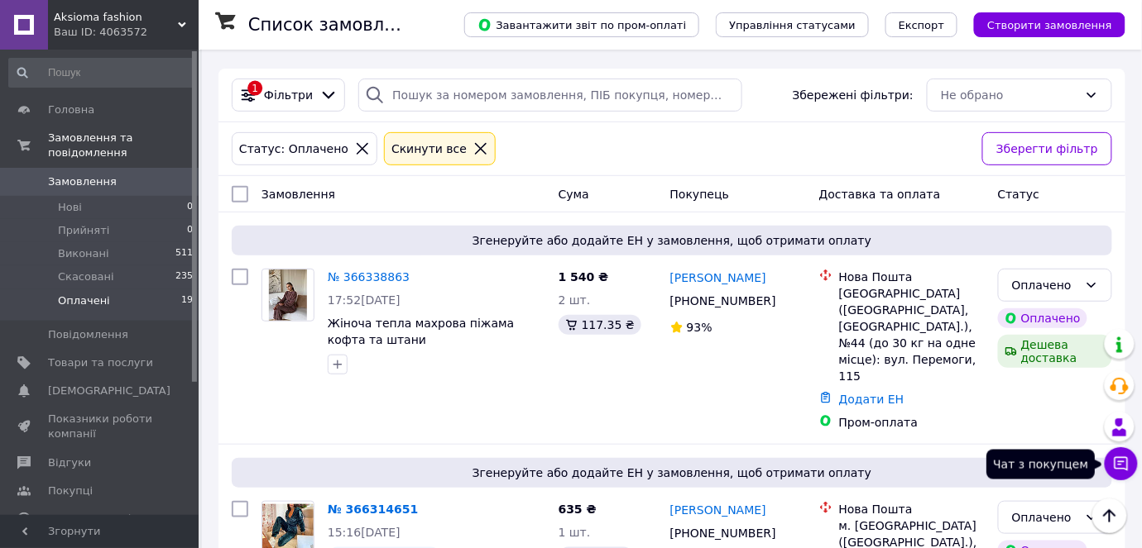
click at [1117, 471] on icon at bounding box center [1121, 464] width 17 height 17
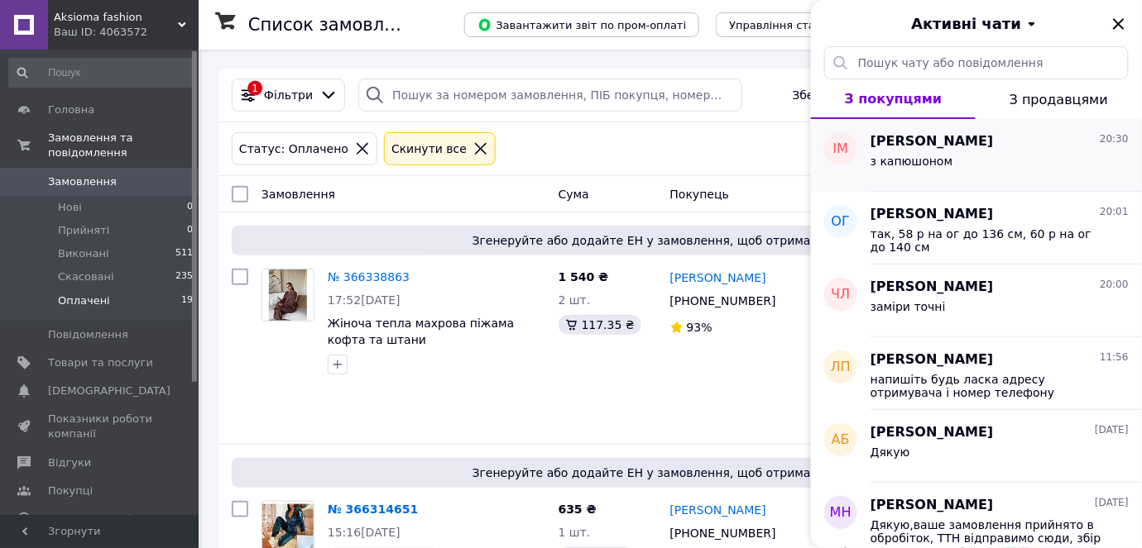
click at [1027, 158] on div "з капюшоном" at bounding box center [999, 164] width 258 height 26
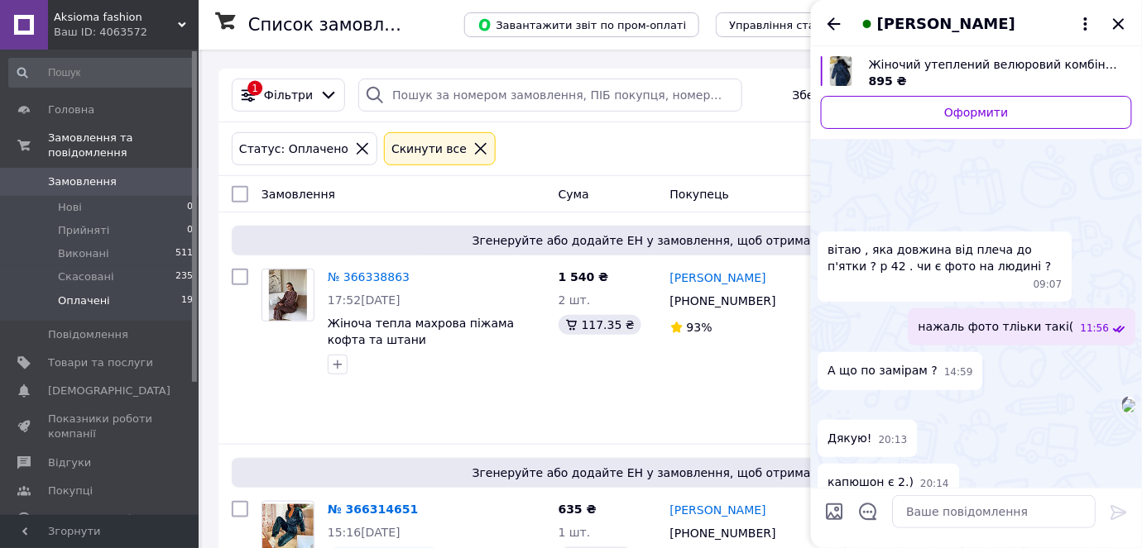
scroll to position [191, 0]
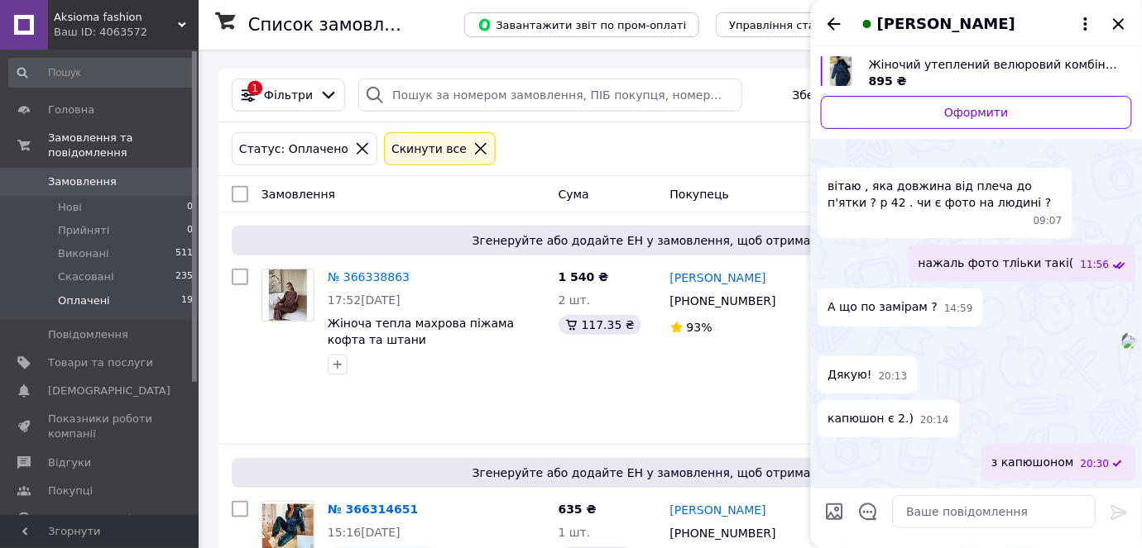
click at [1117, 18] on icon "Закрити" at bounding box center [1118, 24] width 20 height 20
